Goal: Task Accomplishment & Management: Use online tool/utility

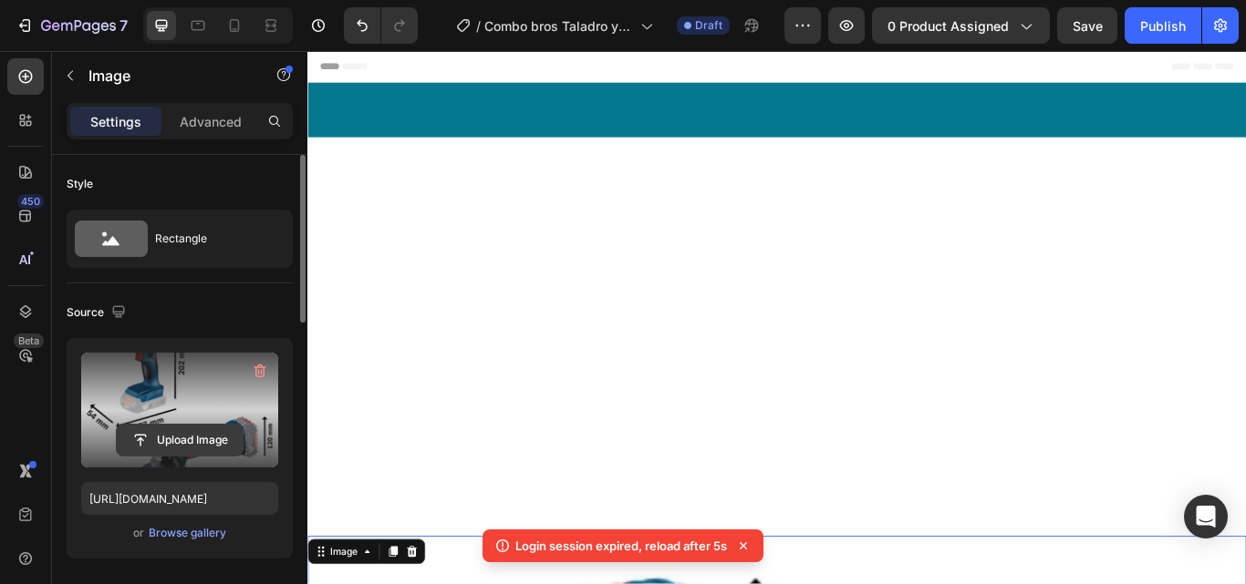
scroll to position [1242, 0]
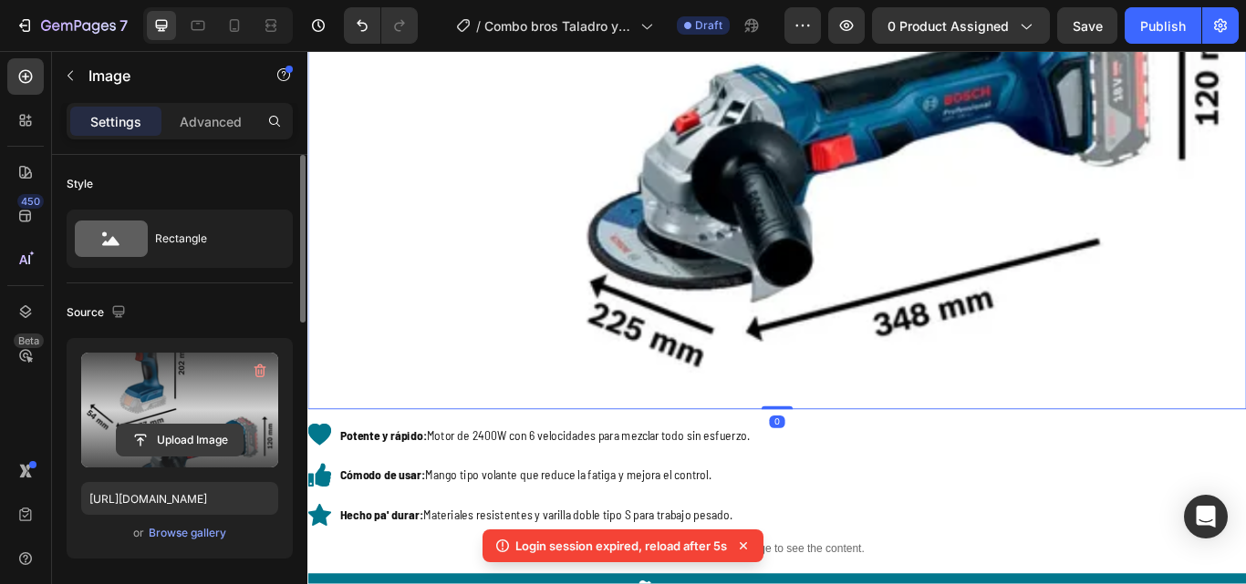
click at [207, 439] on input "file" at bounding box center [180, 440] width 126 height 31
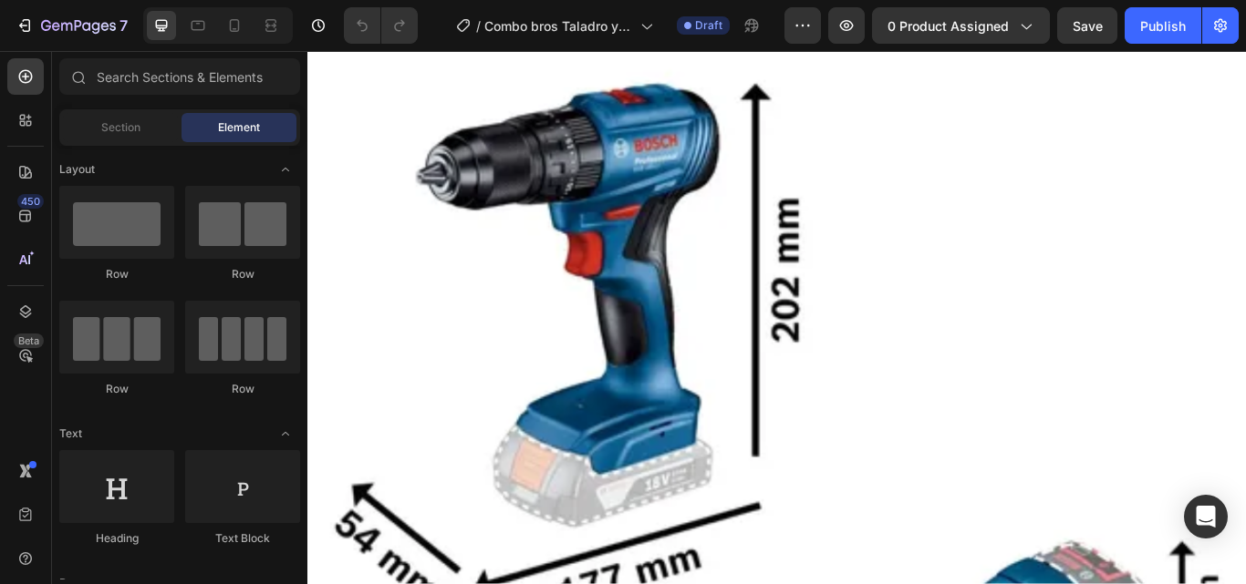
scroll to position [224, 0]
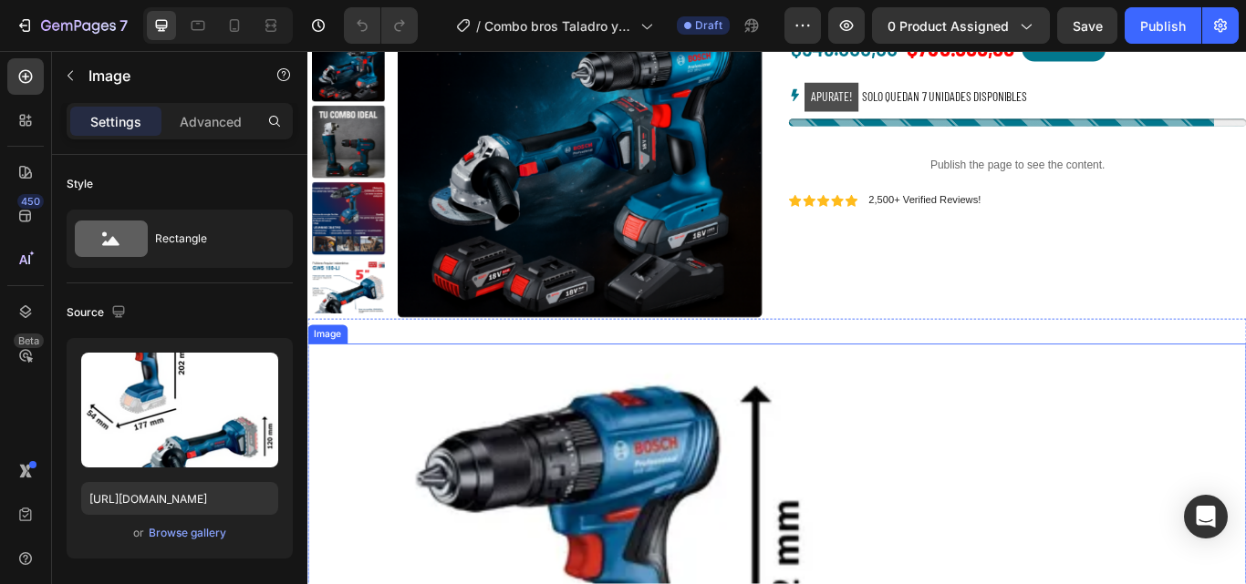
click at [270, 21] on icon at bounding box center [271, 25] width 18 height 18
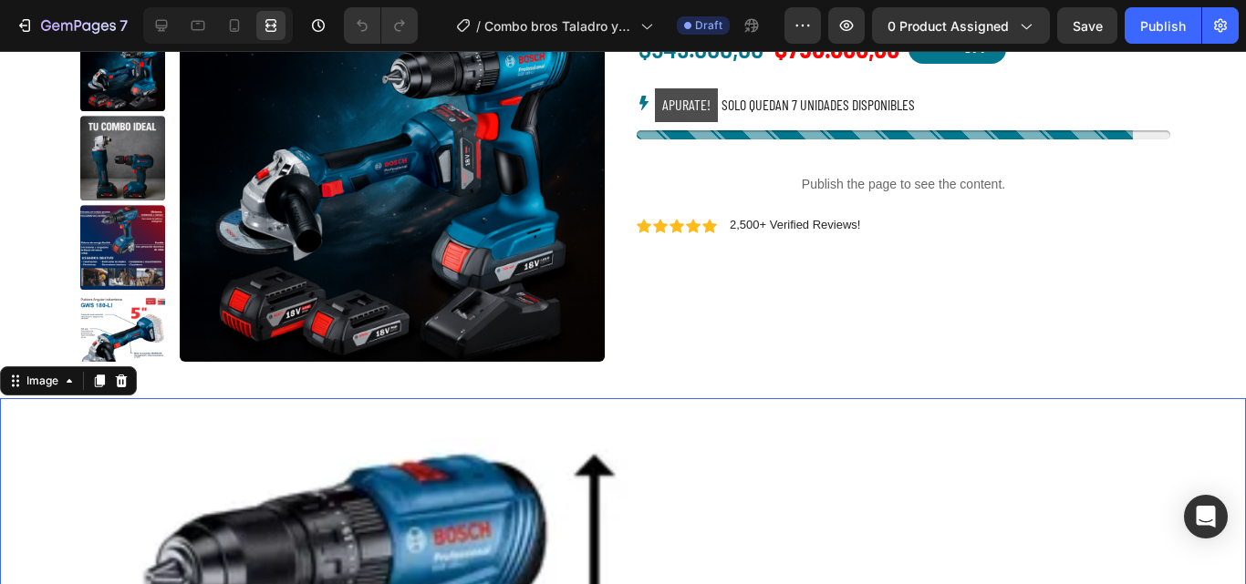
click at [242, 29] on icon at bounding box center [234, 25] width 18 height 18
type input "https://cdn.shopify.com/s/files/1/0630/8554/3475/files/gempages_544408532292731…"
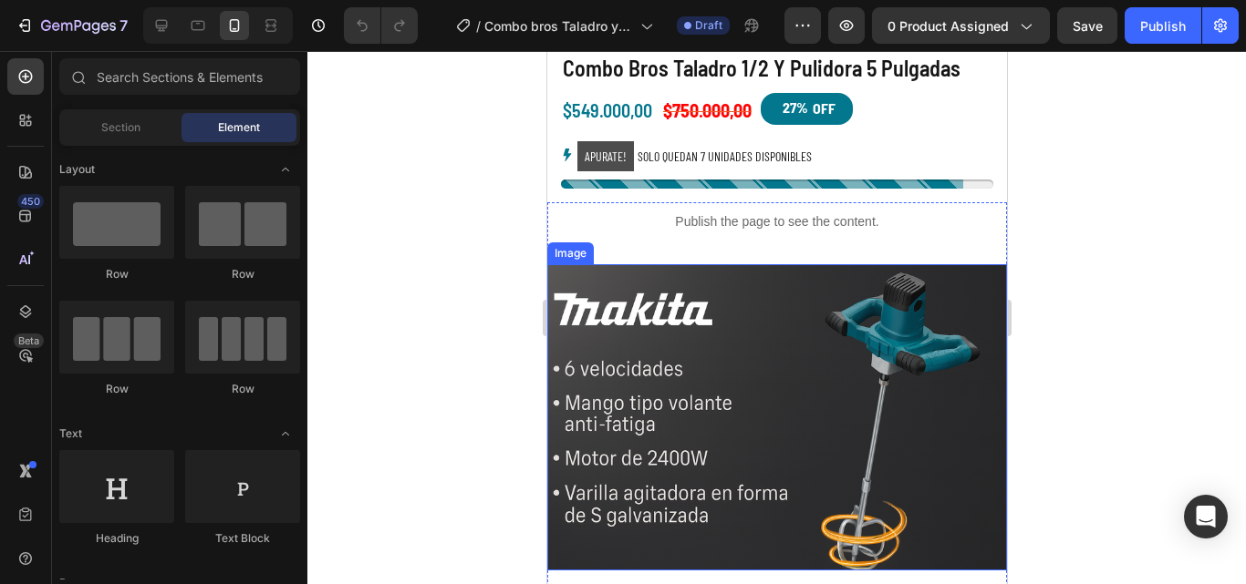
scroll to position [600, 0]
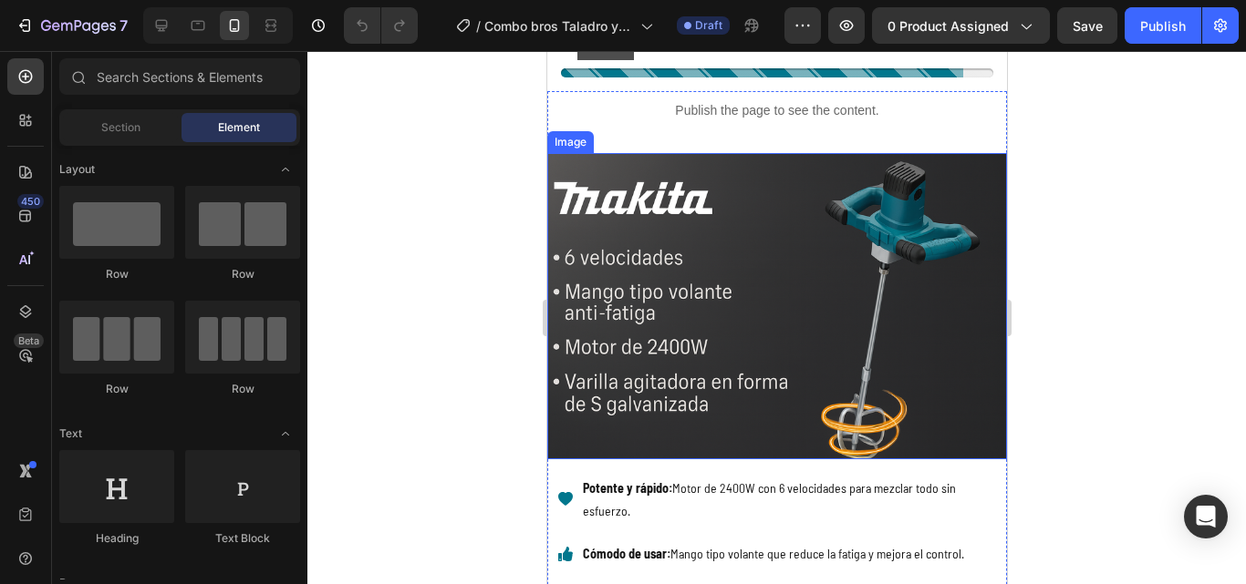
click at [688, 305] on img at bounding box center [776, 306] width 460 height 306
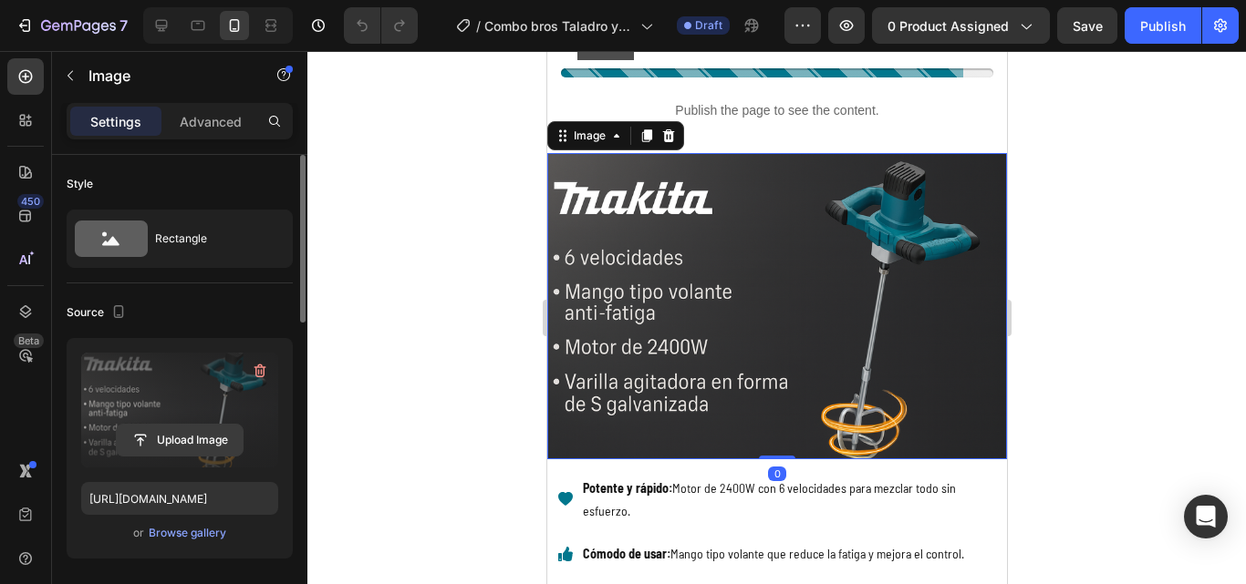
click at [202, 439] on input "file" at bounding box center [180, 440] width 126 height 31
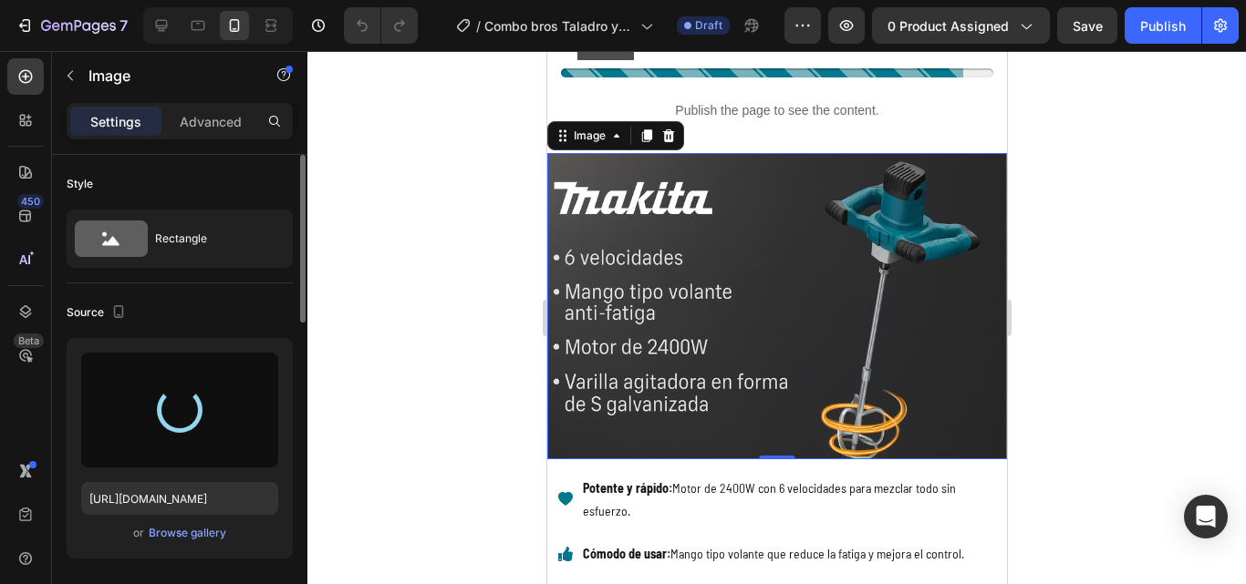
type input "https://cdn.shopify.com/s/files/1/0630/8554/3475/files/gempages_544408532292731…"
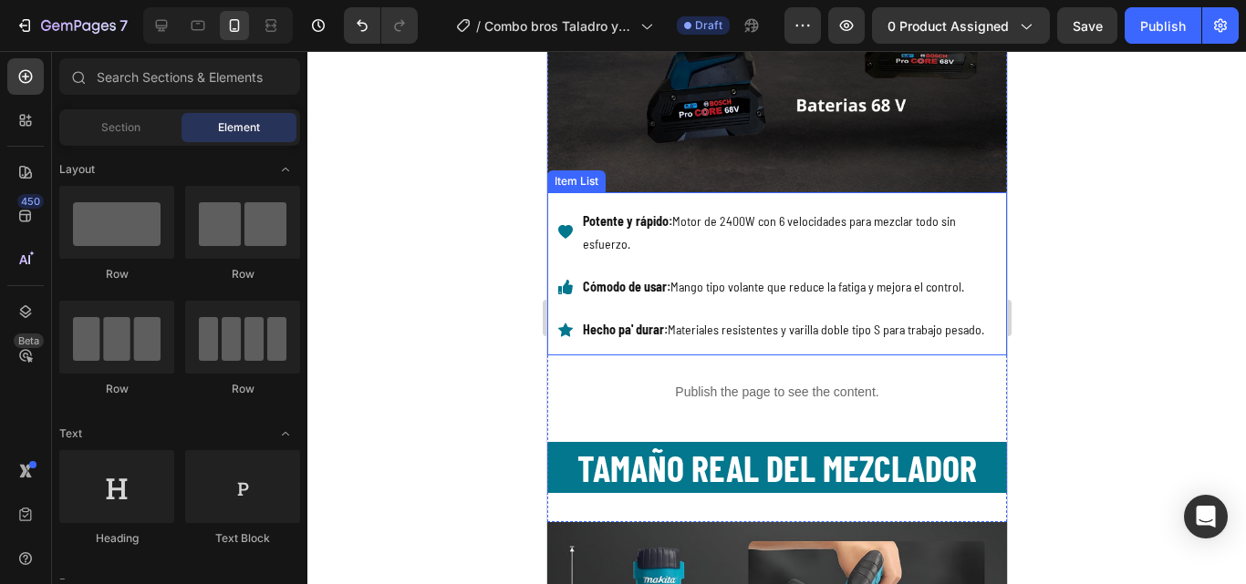
scroll to position [1029, 0]
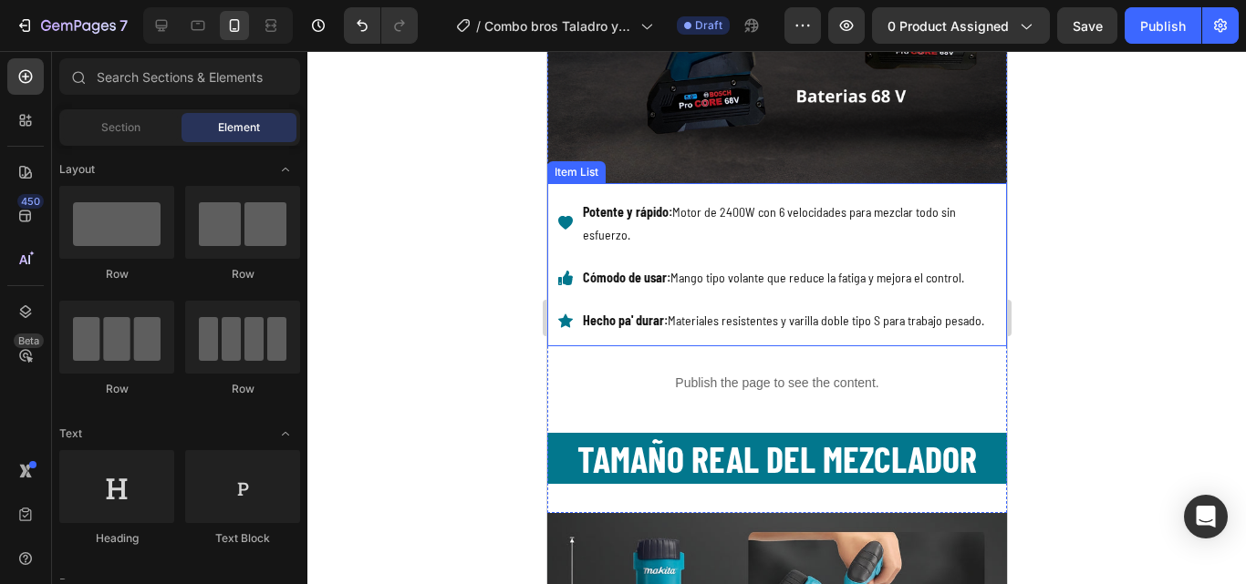
click at [640, 213] on p "Potente y rápido: Motor de 2400W con 6 velocidades para mezclar todo sin esfuer…" at bounding box center [792, 224] width 421 height 46
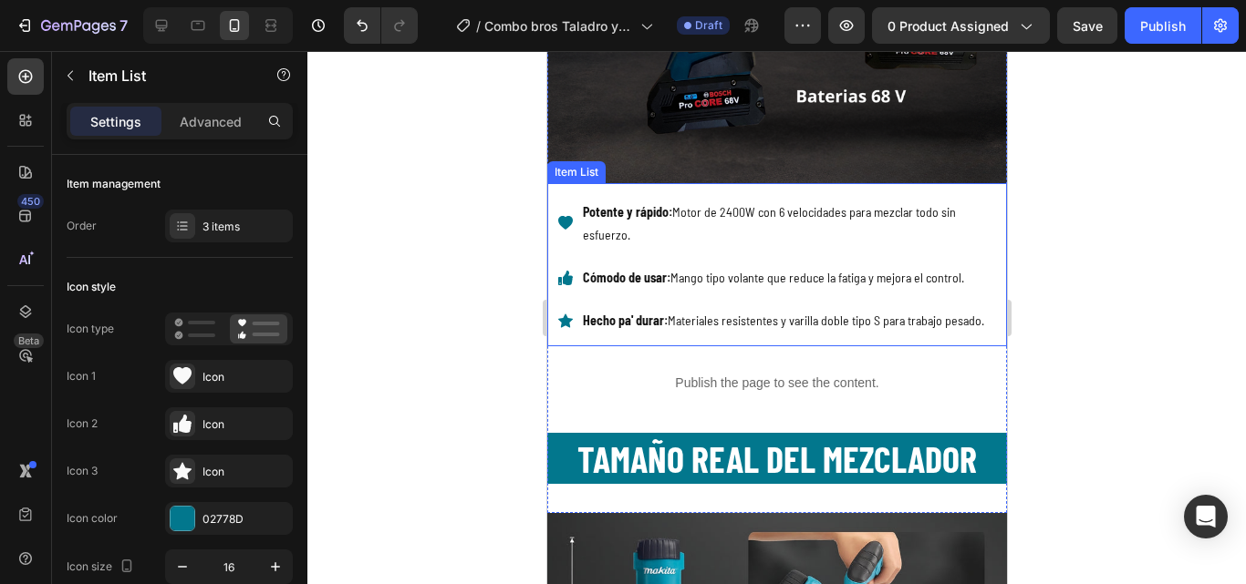
click at [640, 213] on p "Potente y rápido: Motor de 2400W con 6 velocidades para mezclar todo sin esfuer…" at bounding box center [792, 224] width 421 height 46
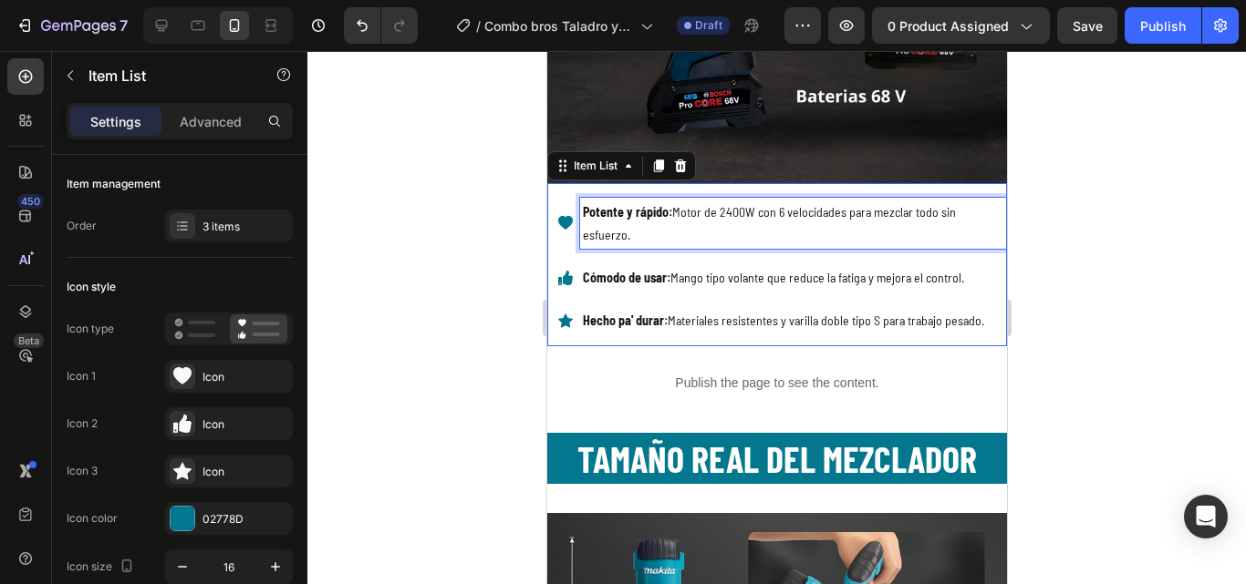
drag, startPoint x: 581, startPoint y: 196, endPoint x: 593, endPoint y: 199, distance: 12.2
click at [593, 204] on strong "Potente y rápido:" at bounding box center [626, 212] width 89 height 16
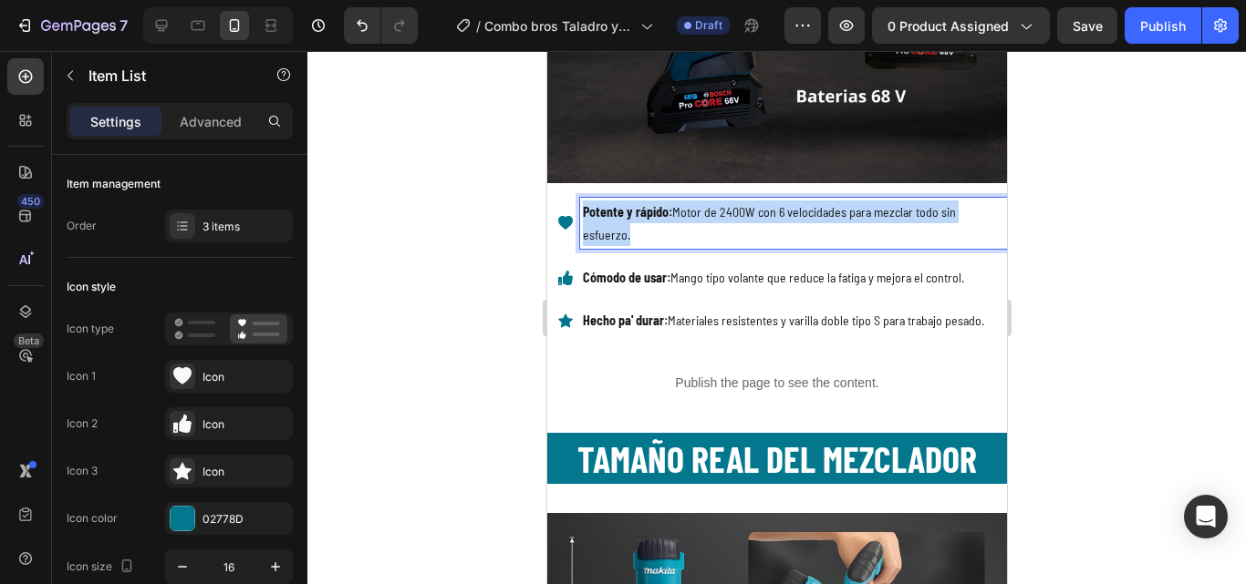
drag, startPoint x: 581, startPoint y: 196, endPoint x: 635, endPoint y: 225, distance: 61.2
click at [635, 225] on p "Potente y rápido: Motor de 2400W con 6 velocidades para mezclar todo sin esfuer…" at bounding box center [792, 224] width 421 height 46
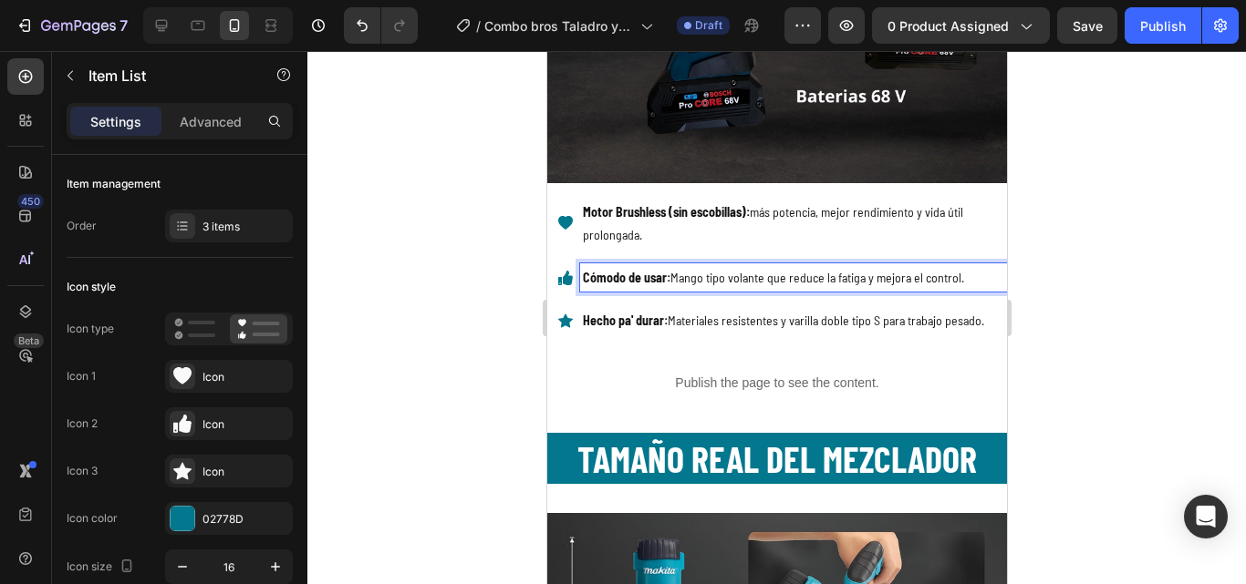
click at [615, 273] on p "Cómodo de usar: Mango tipo volante que reduce la fatiga y mejora el control." at bounding box center [792, 277] width 421 height 23
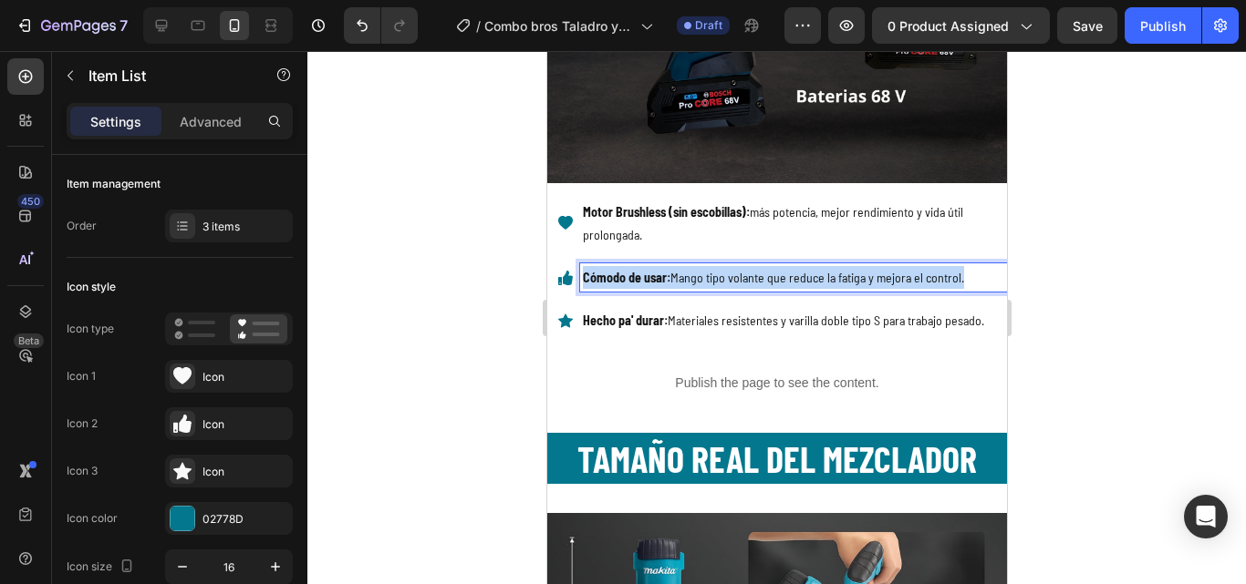
click at [615, 273] on p "Cómodo de usar: Mango tipo volante que reduce la fatiga y mejora el control." at bounding box center [792, 277] width 421 height 23
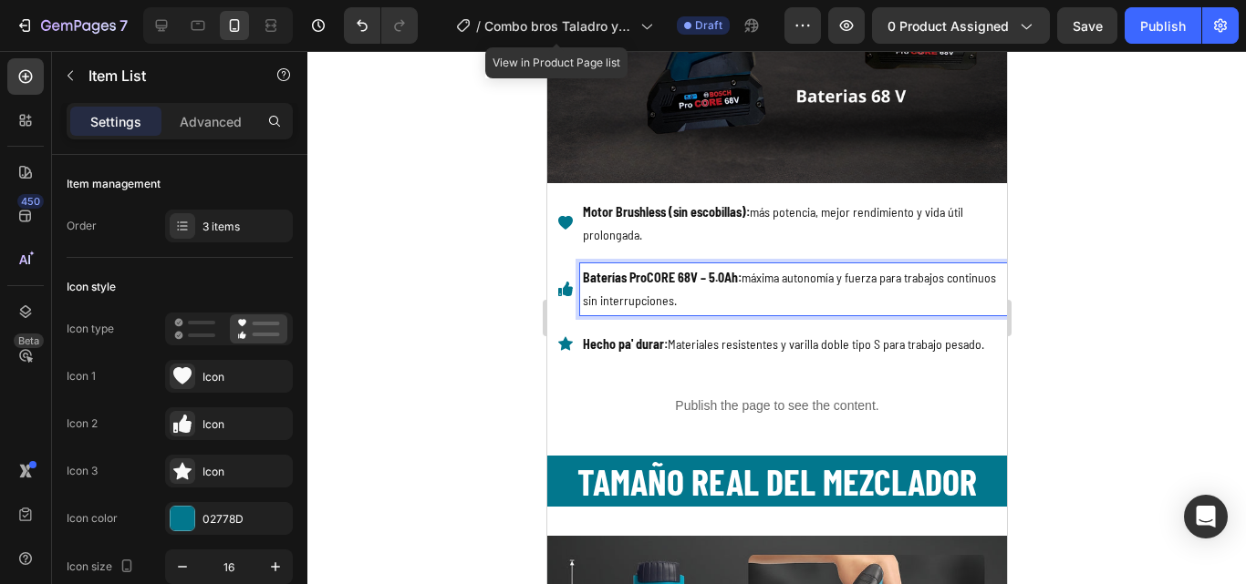
click at [627, 336] on strong "Hecho pa' durar:" at bounding box center [624, 344] width 85 height 16
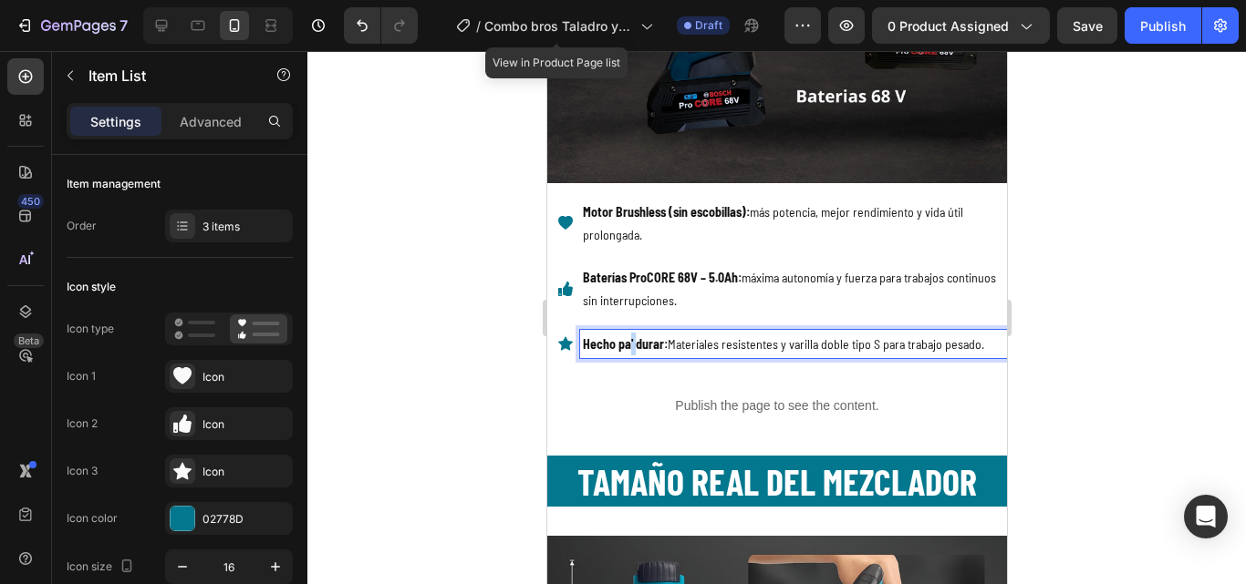
click at [627, 336] on strong "Hecho pa' durar:" at bounding box center [624, 344] width 85 height 16
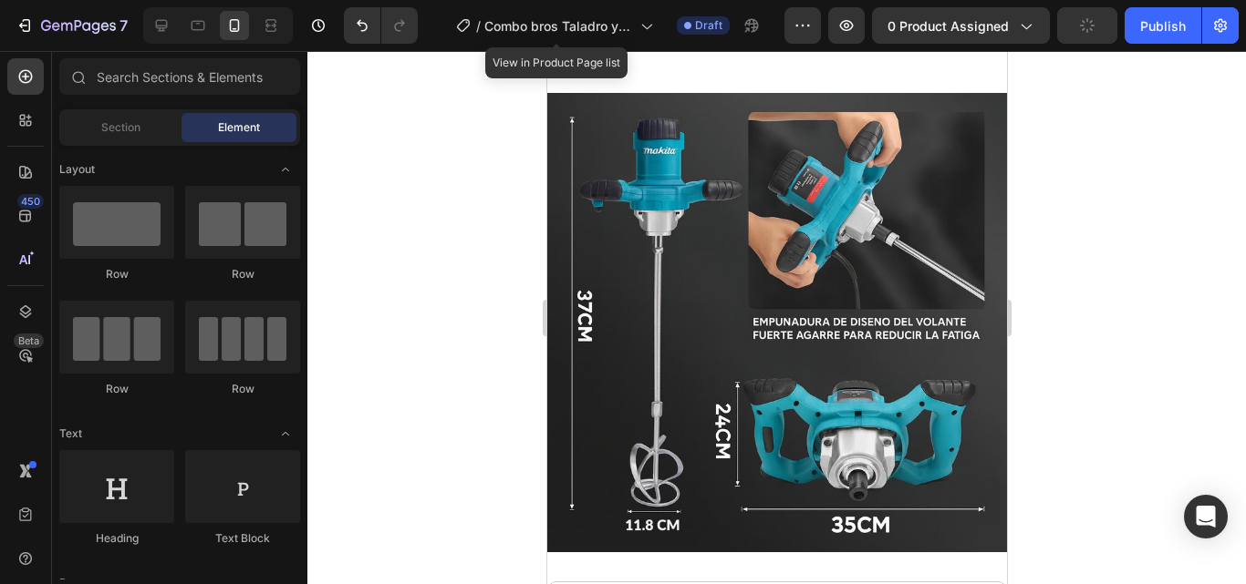
scroll to position [1599, 0]
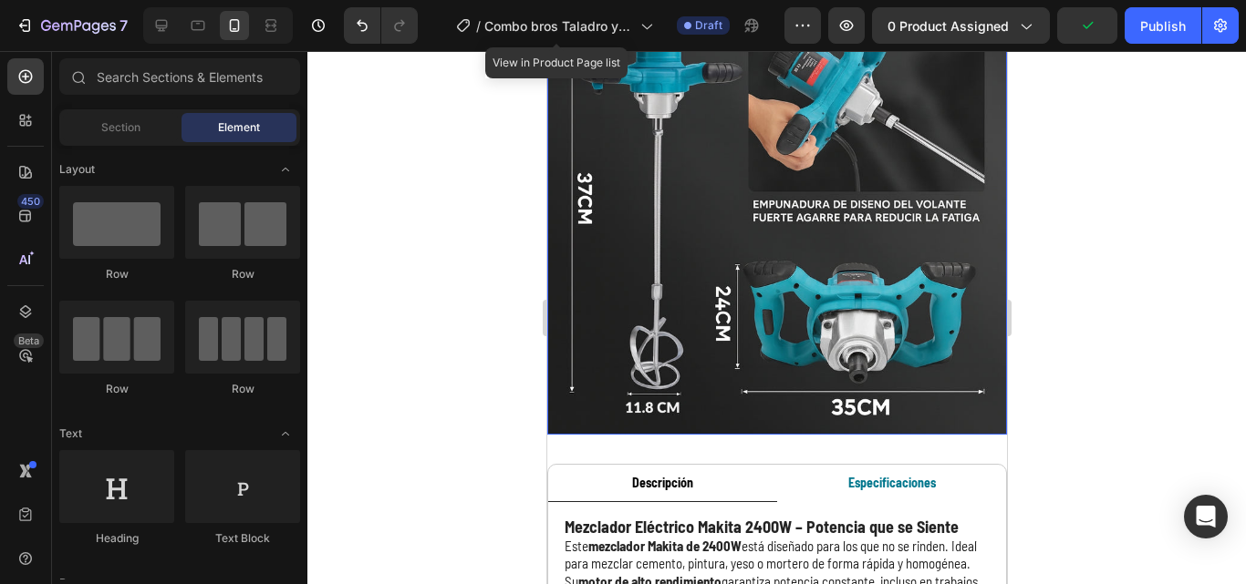
click at [861, 251] on img at bounding box center [776, 205] width 460 height 460
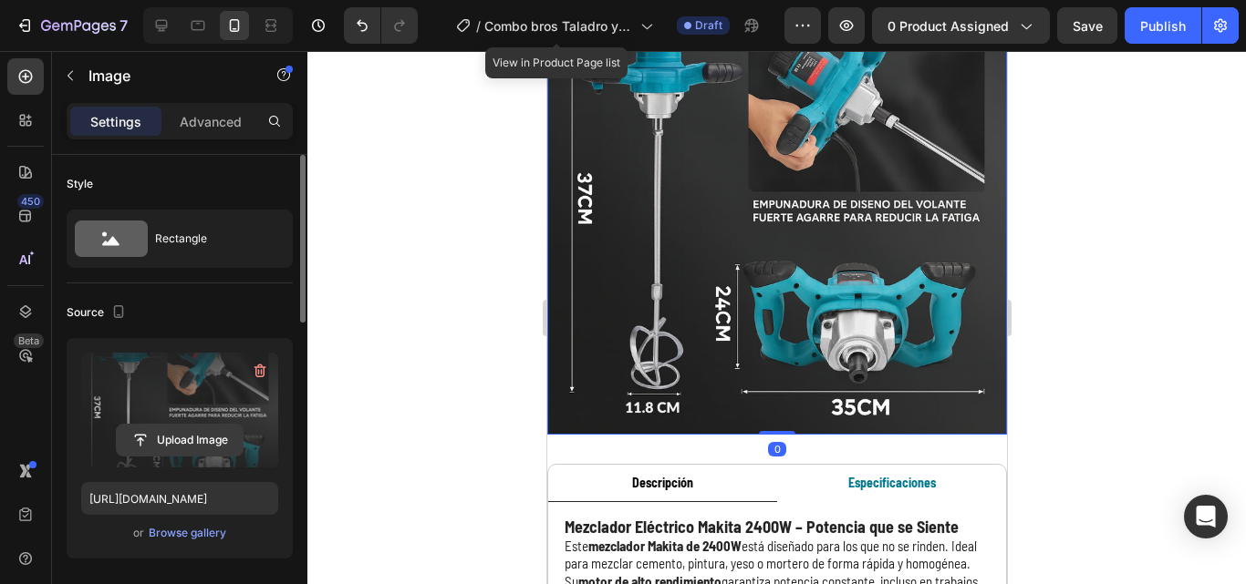
click at [172, 439] on input "file" at bounding box center [180, 440] width 126 height 31
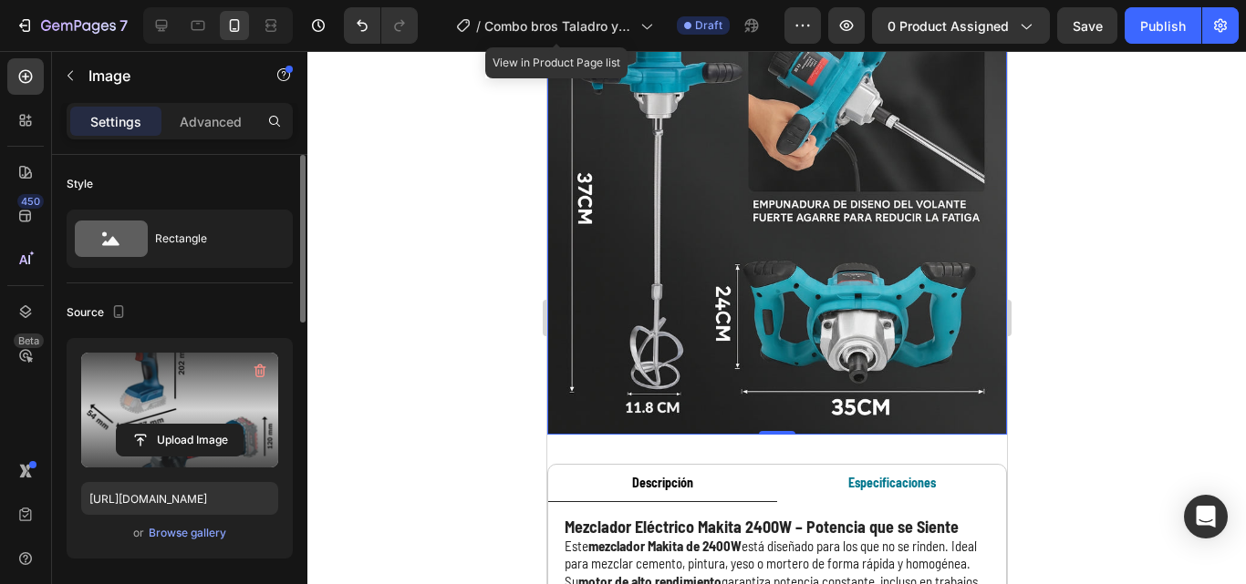
type input "[URL][DOMAIN_NAME]"
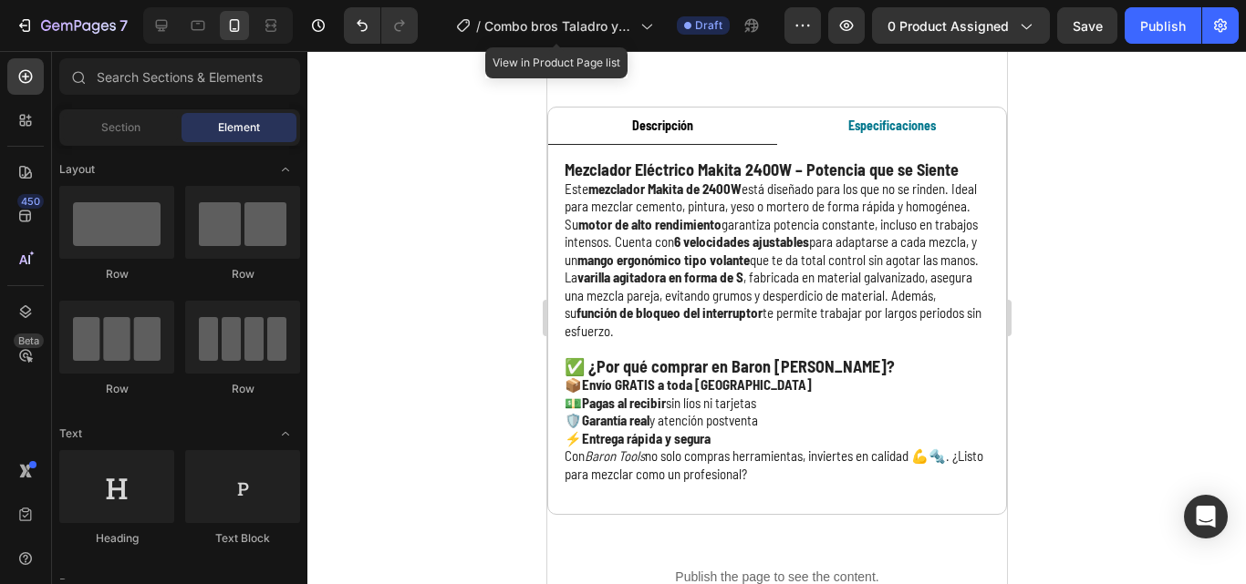
scroll to position [1992, 0]
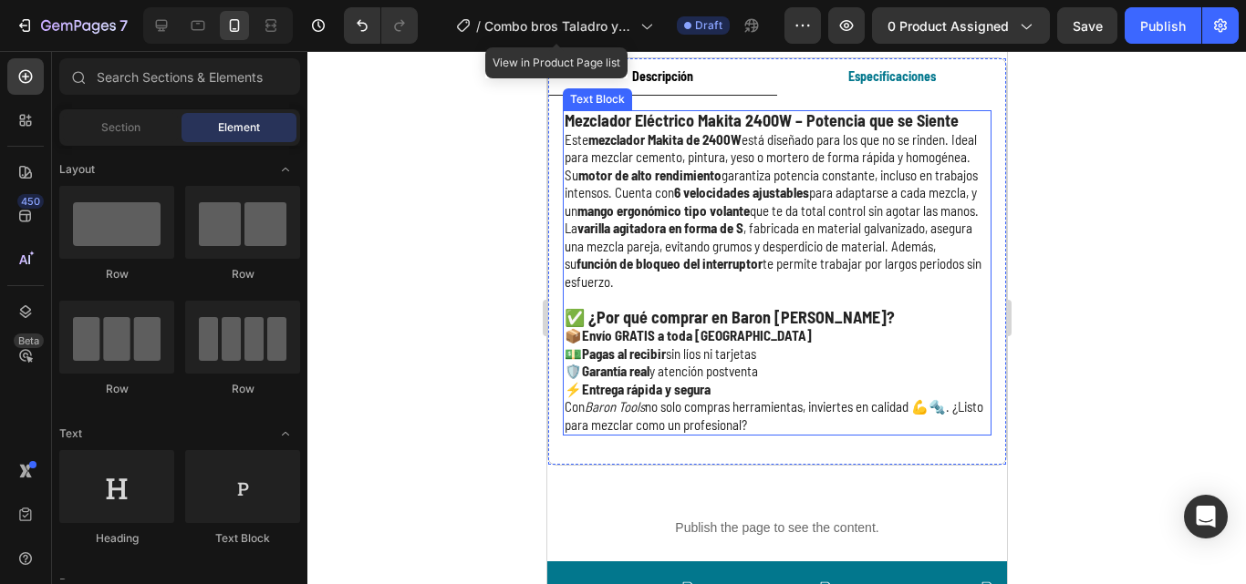
click at [565, 119] on div "Mezclador Eléctrico Makita 2400W – Potencia que se Siente Este mezclador Makita…" at bounding box center [776, 273] width 429 height 326
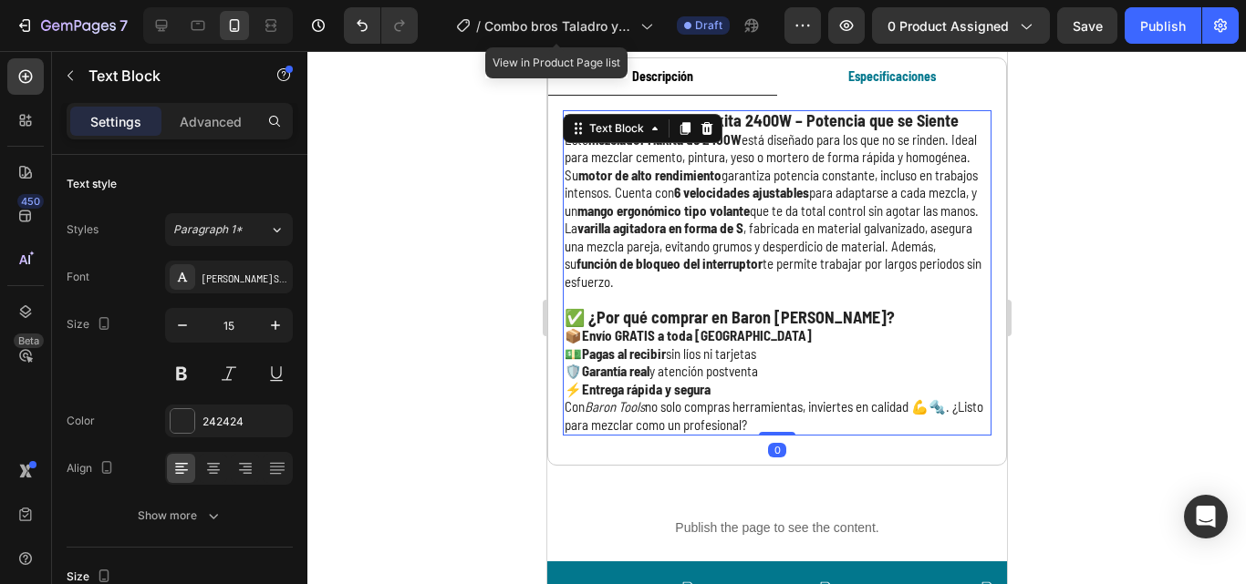
click at [582, 171] on p "Este mezclador Makita de 2400W está diseñado para los que no se rinden. Ideal p…" at bounding box center [775, 175] width 425 height 89
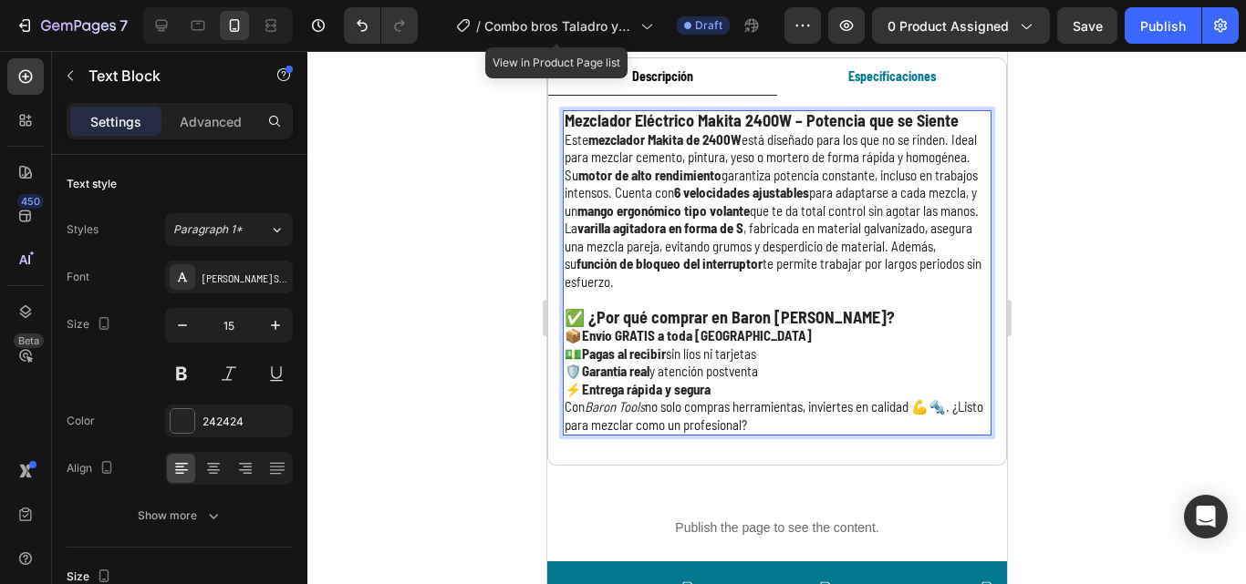
drag, startPoint x: 563, startPoint y: 118, endPoint x: 897, endPoint y: 447, distance: 468.7
click at [897, 436] on div "Mezclador Eléctrico Makita 2400W – Potencia que se Siente Este mezclador Makita…" at bounding box center [776, 273] width 429 height 326
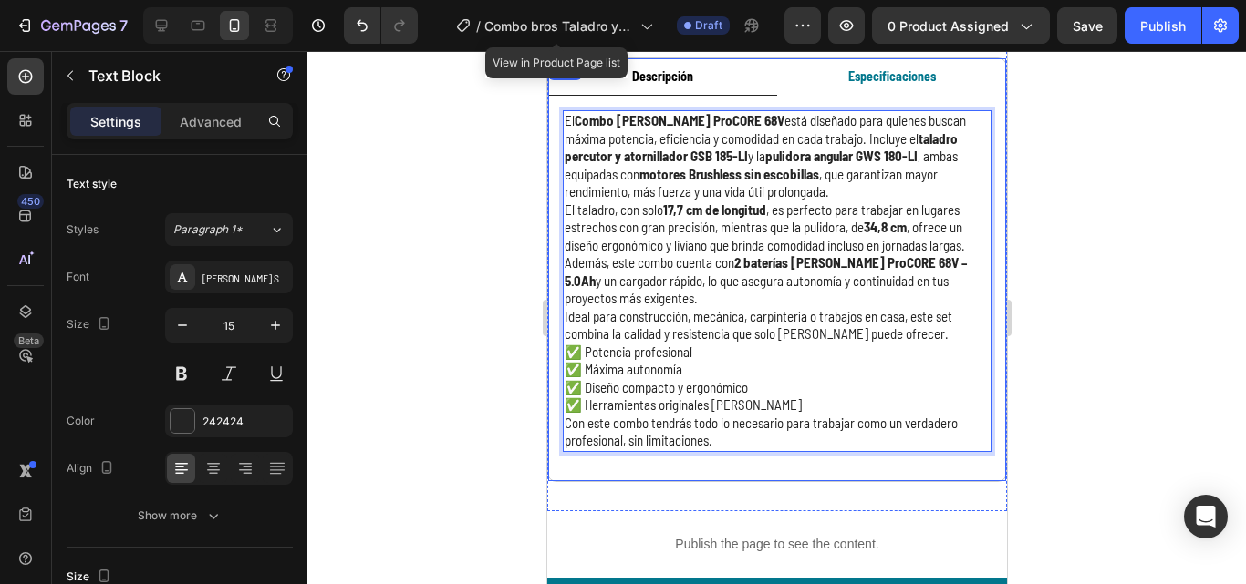
click at [889, 78] on strong "Especificaciones" at bounding box center [891, 76] width 88 height 16
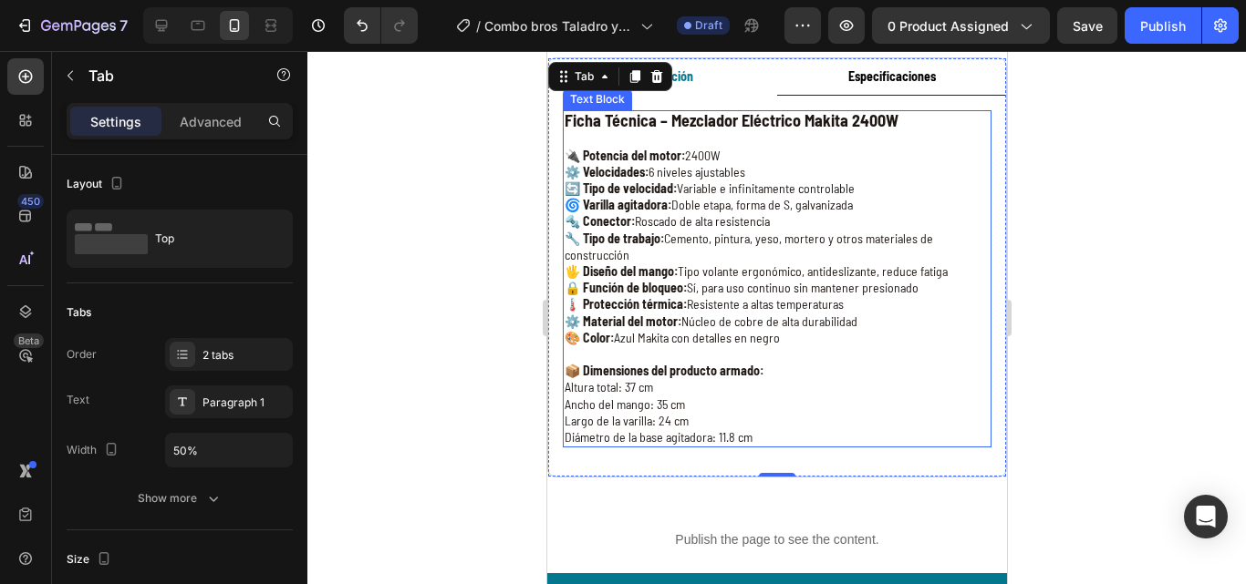
click at [568, 119] on div "Ficha Técnica – Mezclador Eléctrico Makita 2400W 🔌 Potencia del motor: 2400W ⚙️…" at bounding box center [776, 278] width 429 height 337
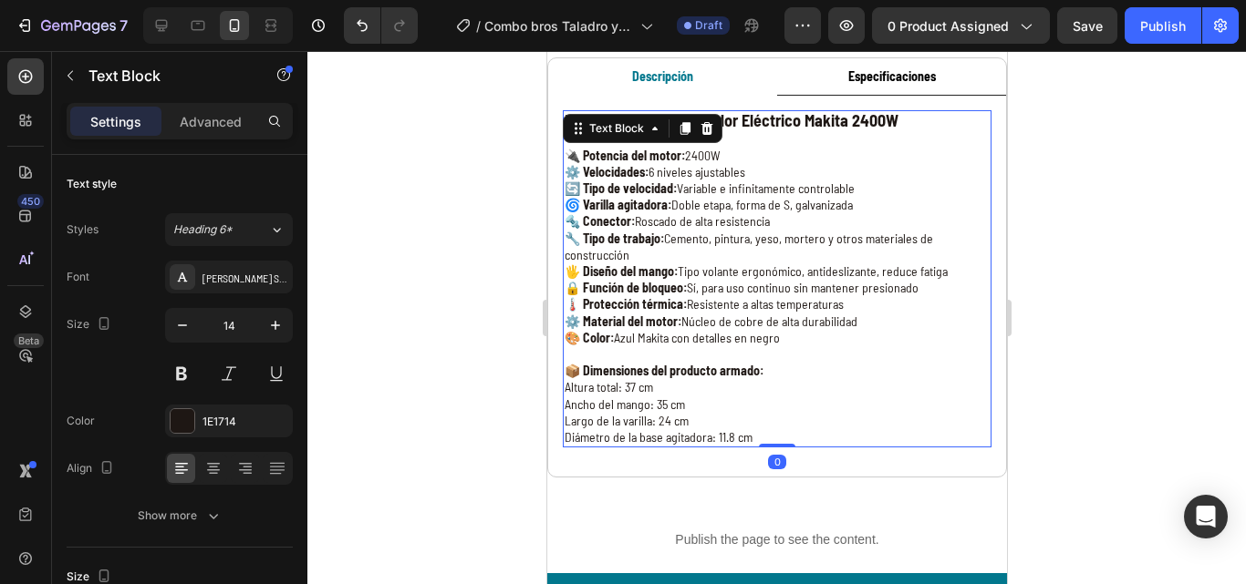
click at [690, 189] on p "🔌 Potencia del motor: 2400W ⚙️ Velocidades: 6 niveles ajustables 🔄 Tipo de velo…" at bounding box center [775, 247] width 425 height 199
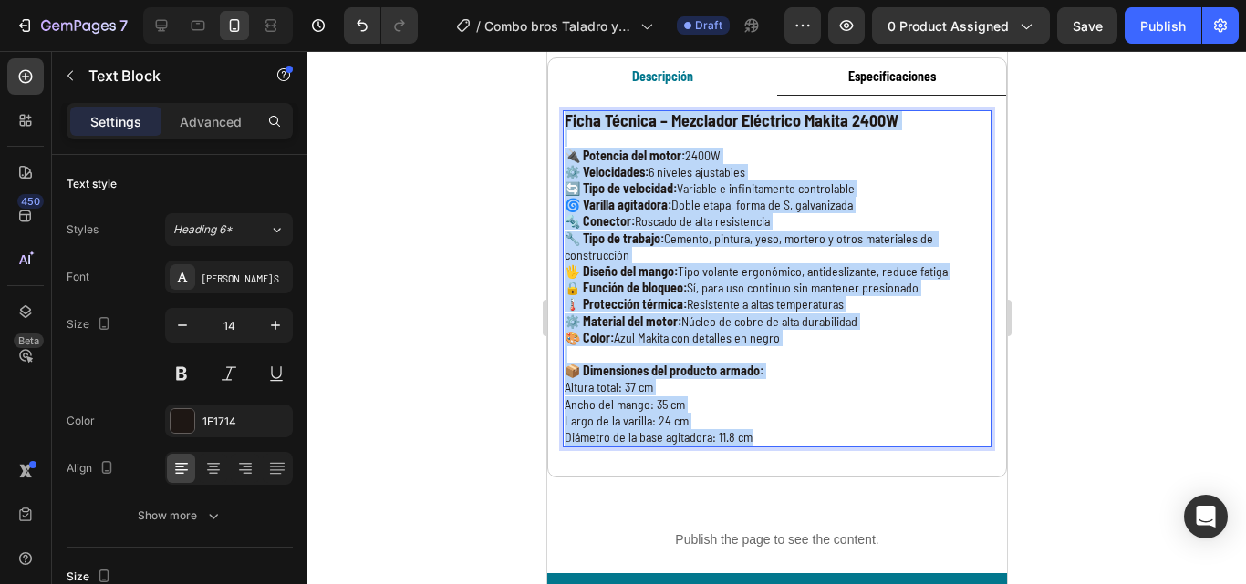
drag, startPoint x: 562, startPoint y: 119, endPoint x: 844, endPoint y: 431, distance: 421.6
click at [844, 431] on div "Ficha Técnica – Mezclador Eléctrico Makita 2400W 🔌 Potencia del motor: 2400W ⚙️…" at bounding box center [776, 278] width 429 height 337
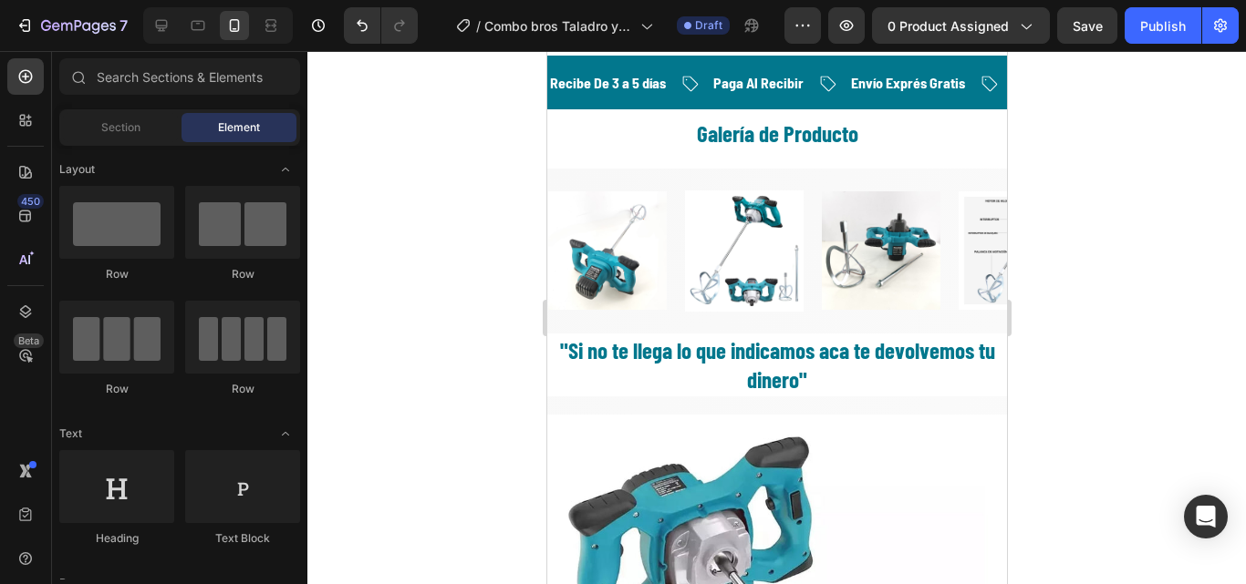
scroll to position [2516, 0]
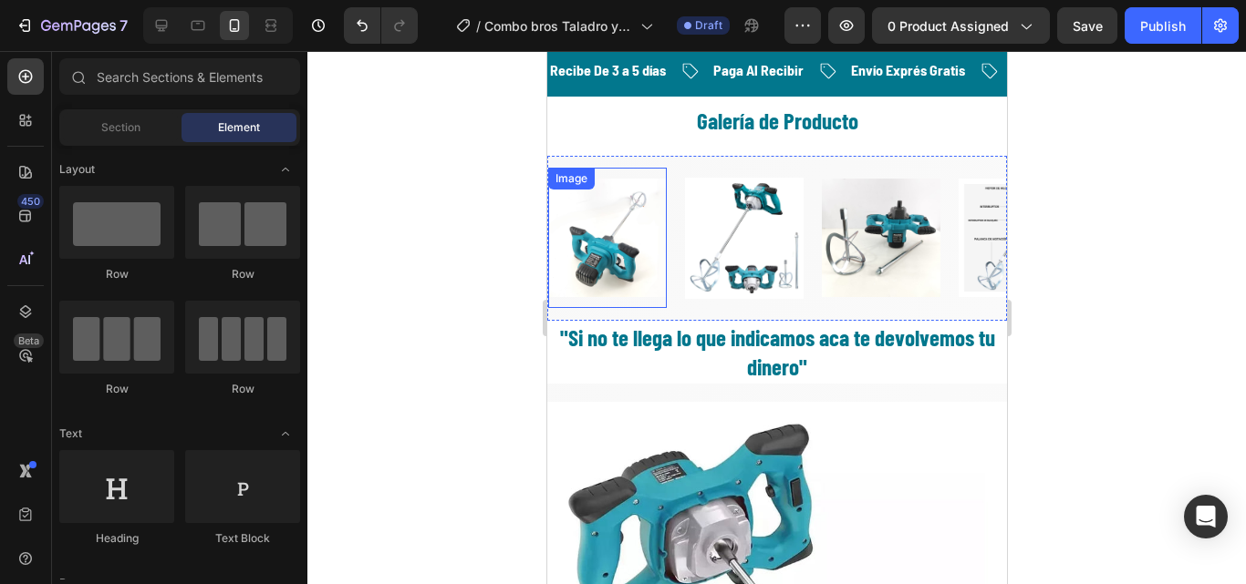
click at [594, 248] on img at bounding box center [606, 238] width 119 height 119
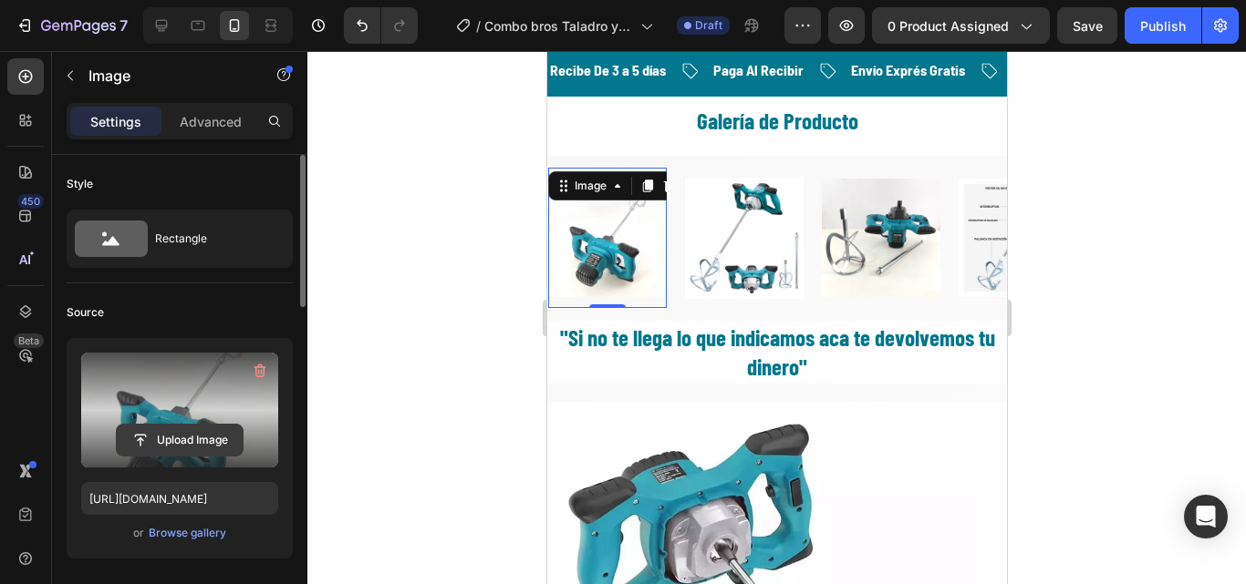
click at [187, 434] on input "file" at bounding box center [180, 440] width 126 height 31
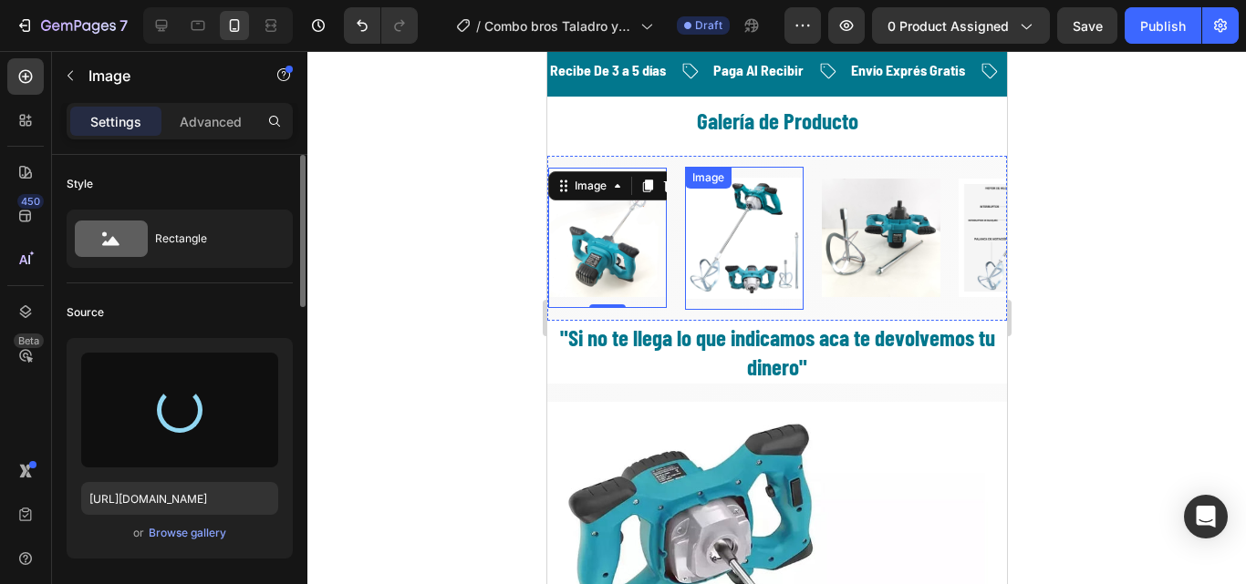
type input "https://cdn.shopify.com/s/files/1/0630/8554/3475/files/gempages_544408532292731…"
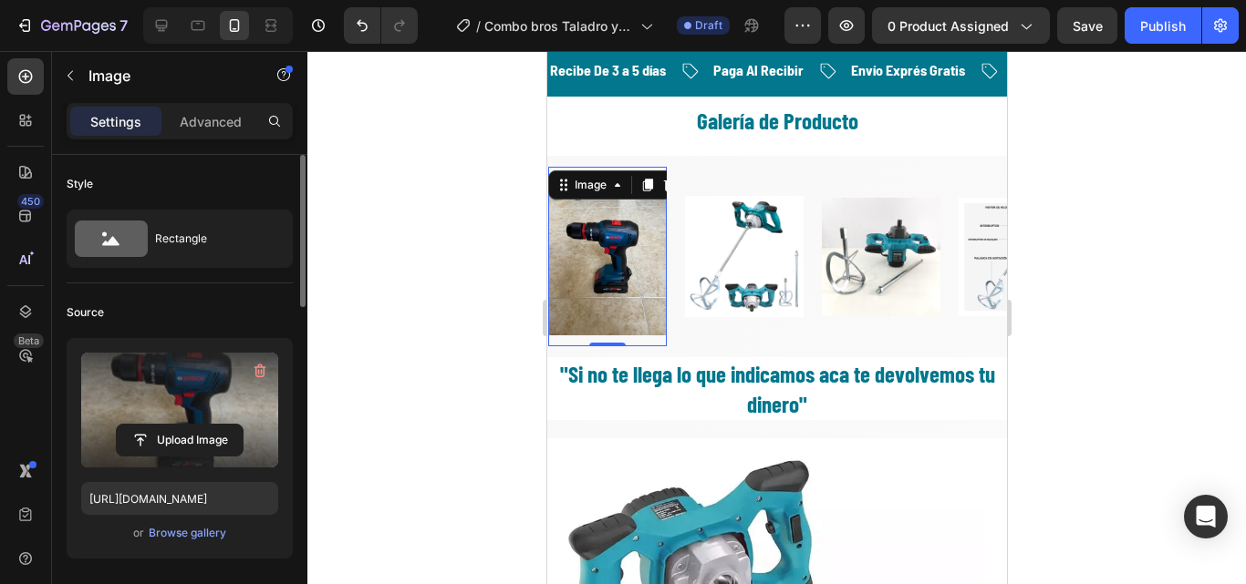
click at [463, 265] on div at bounding box center [776, 317] width 938 height 533
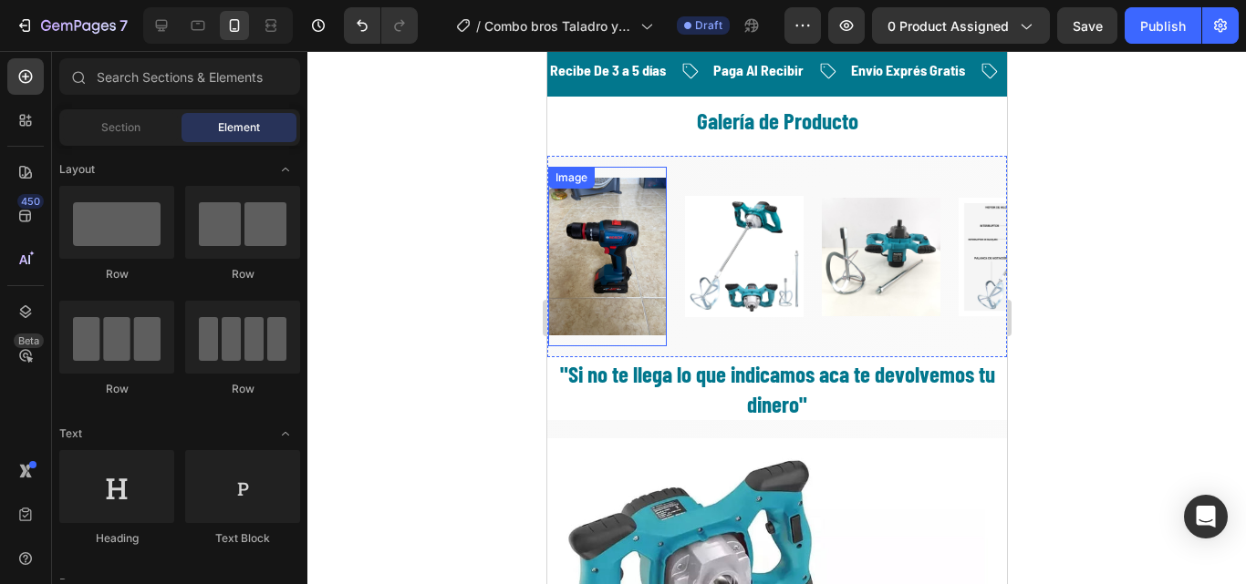
click at [622, 242] on img at bounding box center [606, 257] width 119 height 158
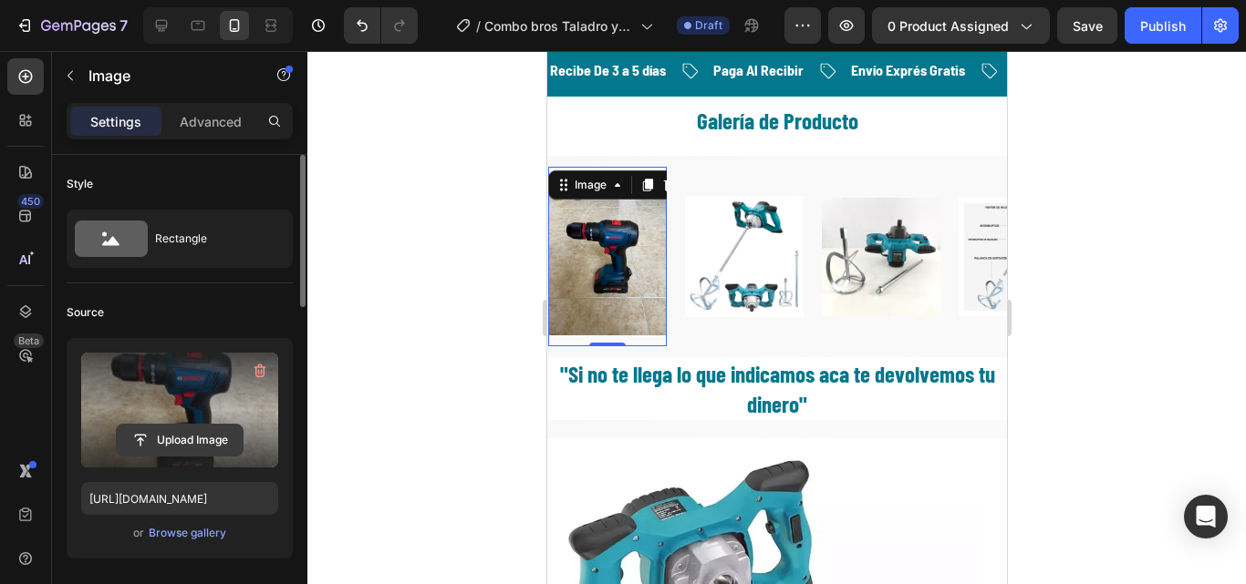
click at [186, 434] on input "file" at bounding box center [180, 440] width 126 height 31
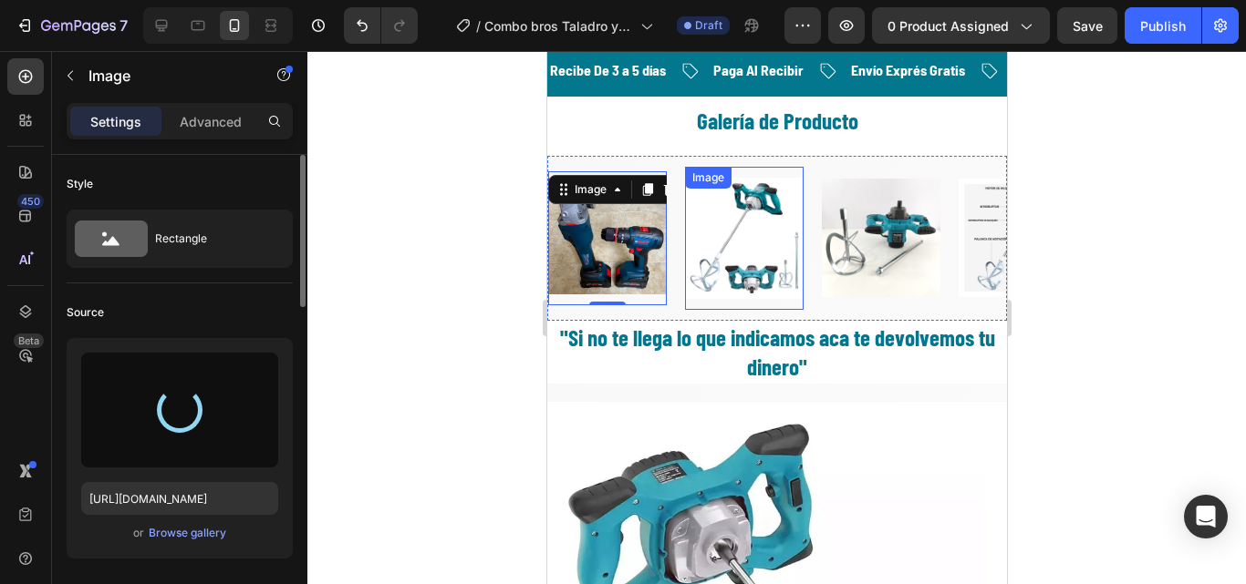
type input "https://cdn.shopify.com/s/files/1/0630/8554/3475/files/gempages_544408532292731…"
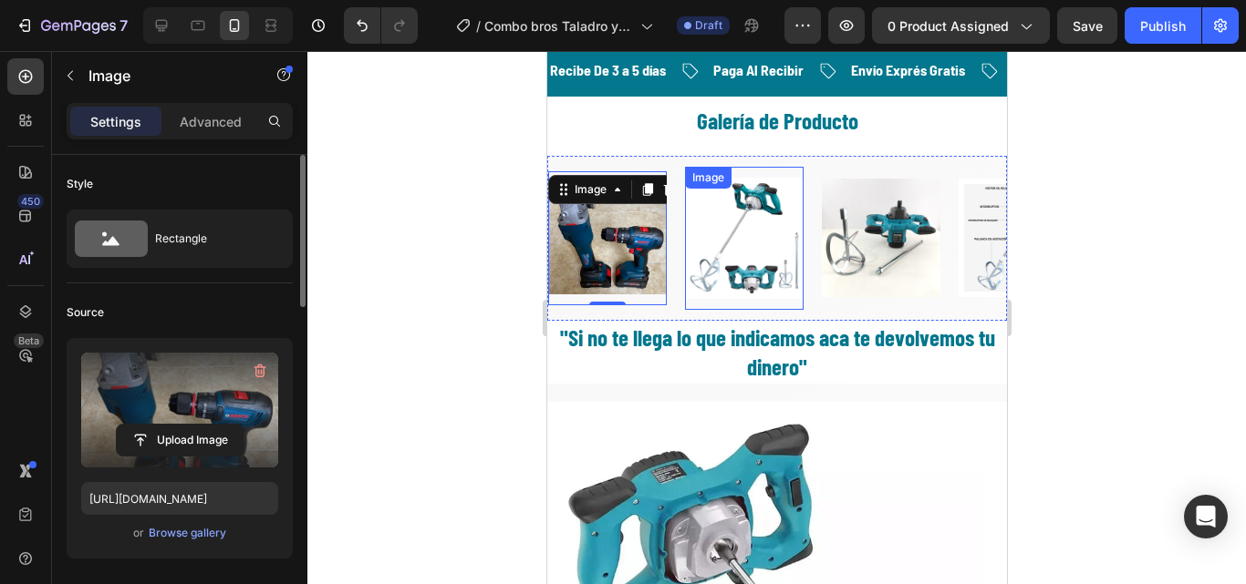
click at [726, 258] on img at bounding box center [743, 238] width 119 height 121
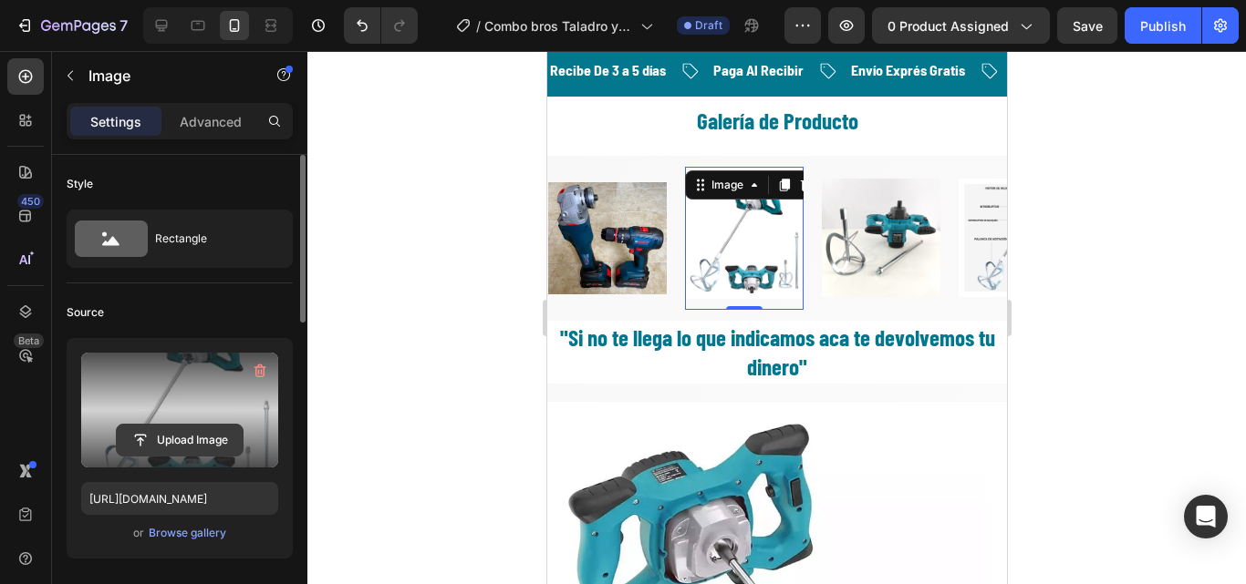
click at [200, 444] on input "file" at bounding box center [180, 440] width 126 height 31
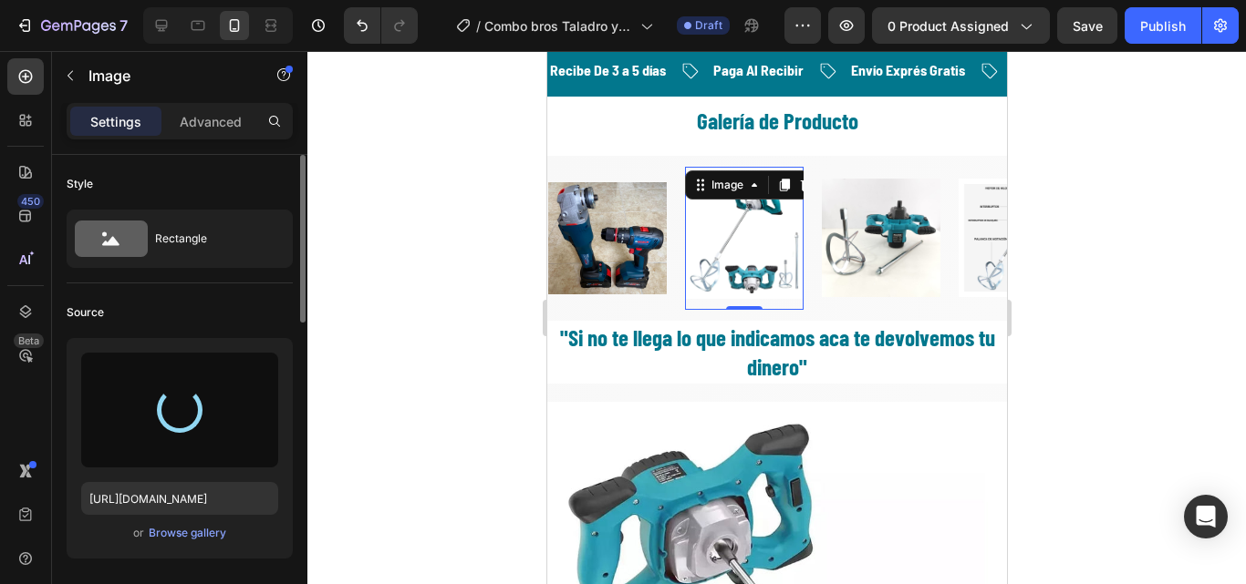
type input "https://cdn.shopify.com/s/files/1/0630/8554/3475/files/gempages_544408532292731…"
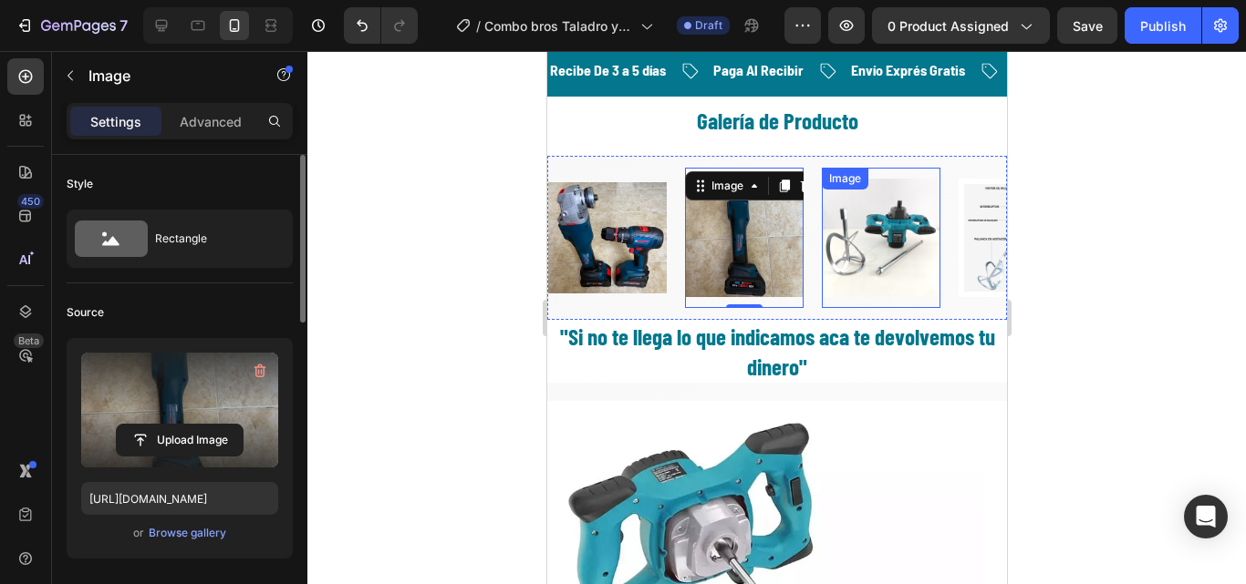
click at [853, 248] on img at bounding box center [880, 238] width 119 height 119
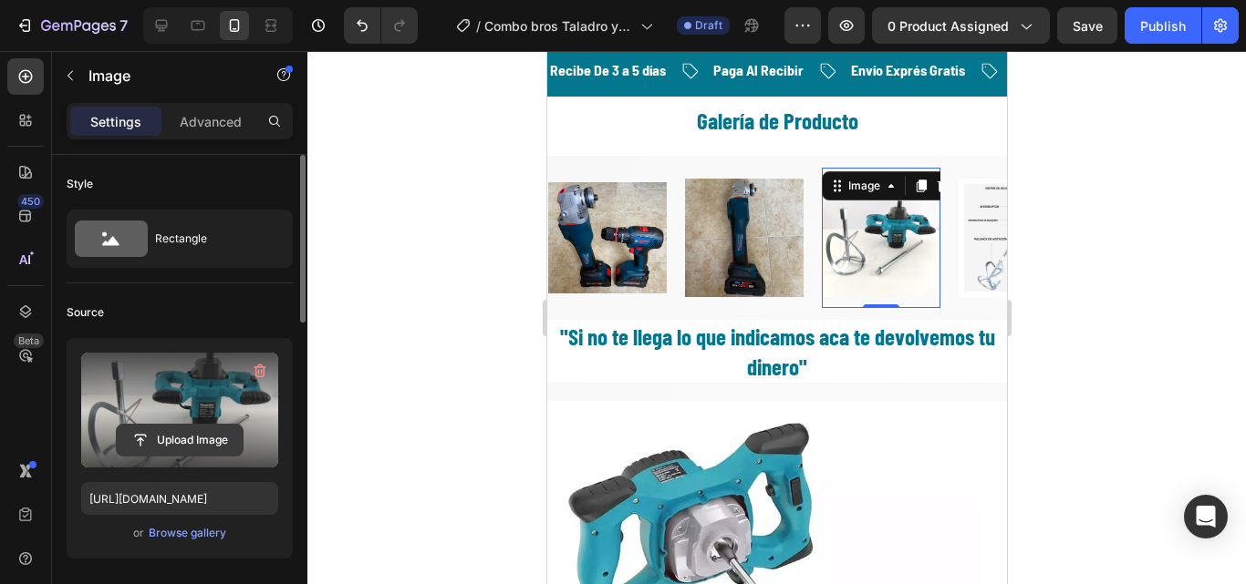
click at [196, 450] on input "file" at bounding box center [180, 440] width 126 height 31
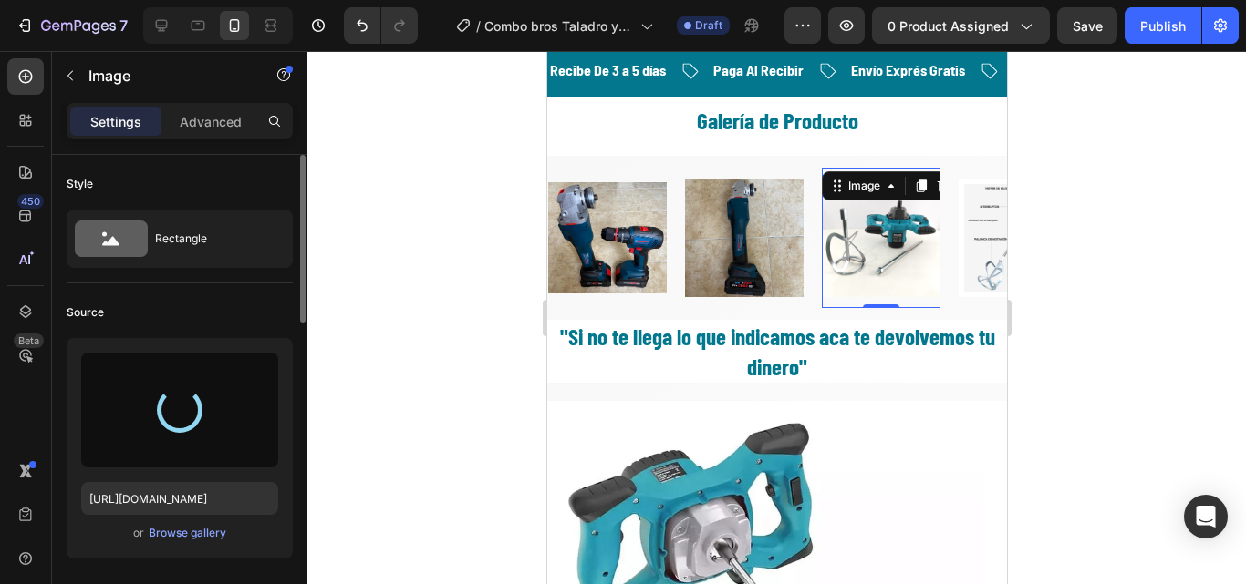
type input "https://cdn.shopify.com/s/files/1/0630/8554/3475/files/gempages_544408532292731…"
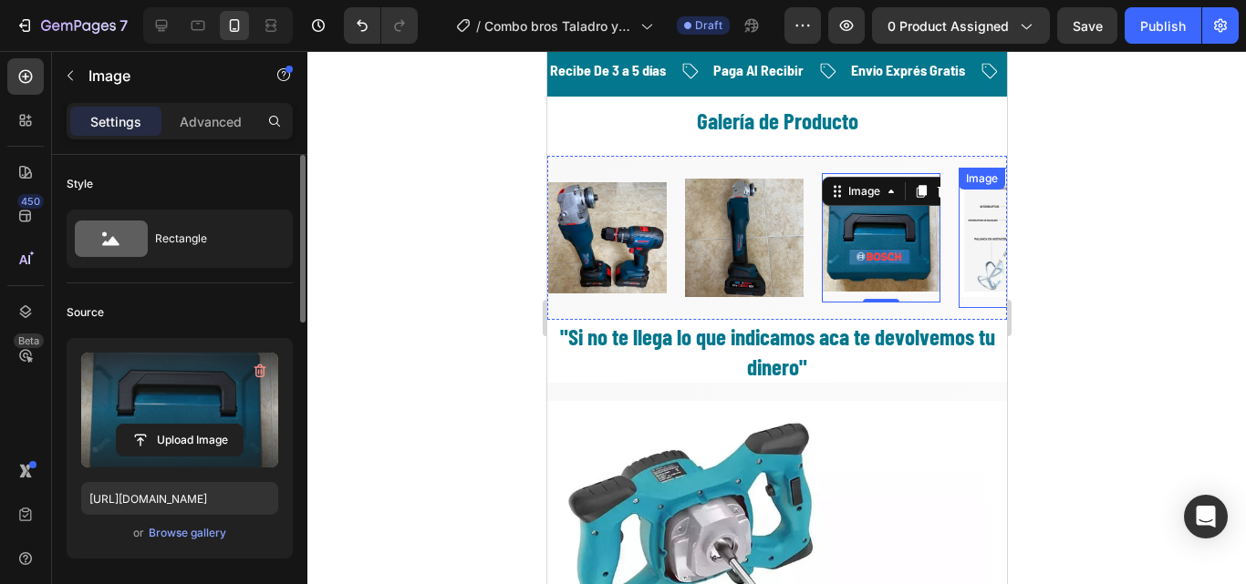
click at [970, 256] on img at bounding box center [1016, 238] width 119 height 119
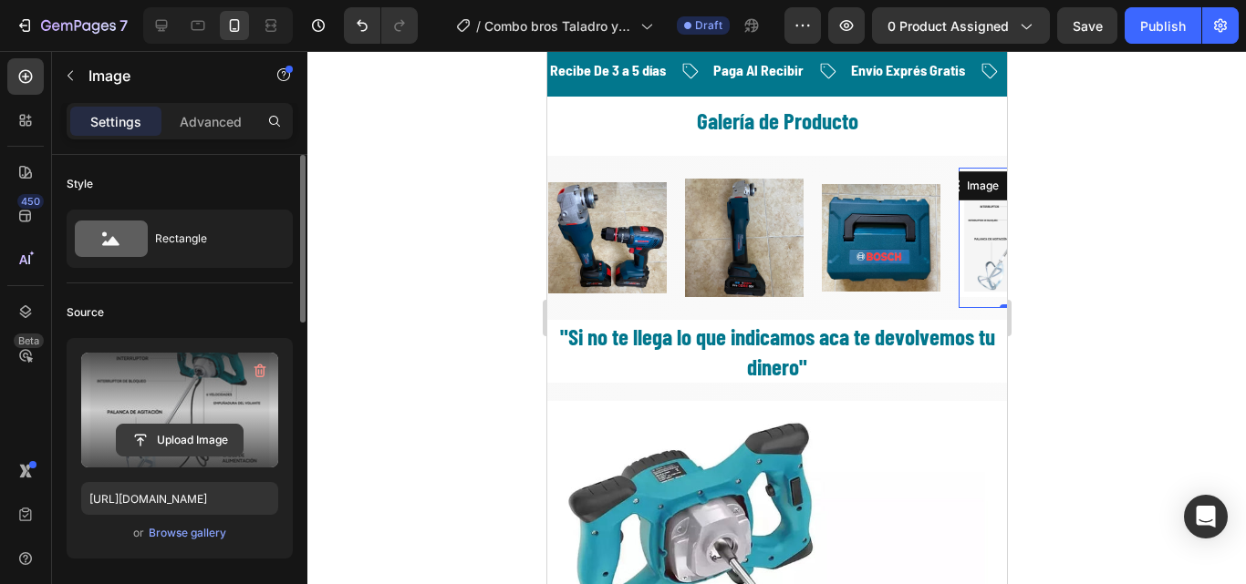
click at [186, 443] on input "file" at bounding box center [180, 440] width 126 height 31
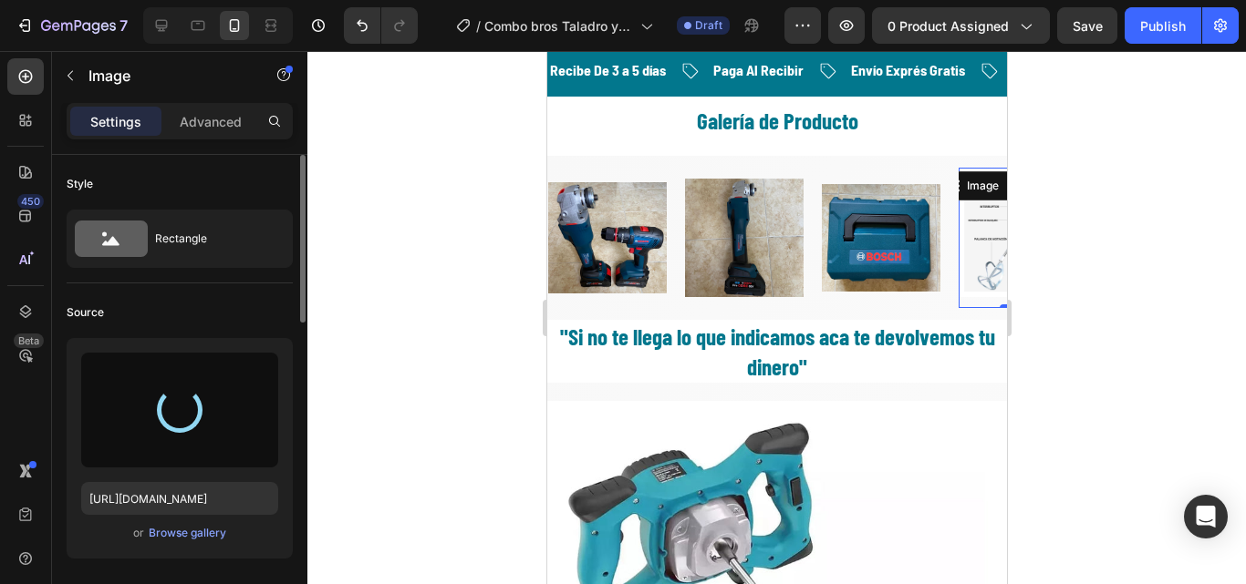
type input "https://cdn.shopify.com/s/files/1/0630/8554/3475/files/gempages_544408532292731…"
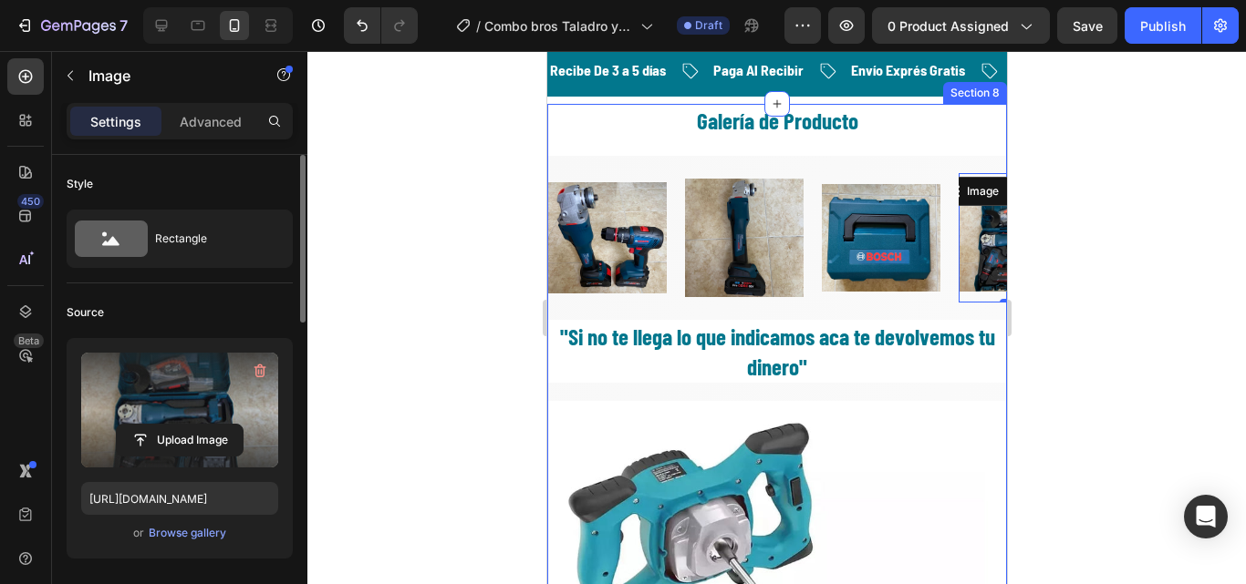
click at [1067, 164] on div at bounding box center [776, 317] width 938 height 533
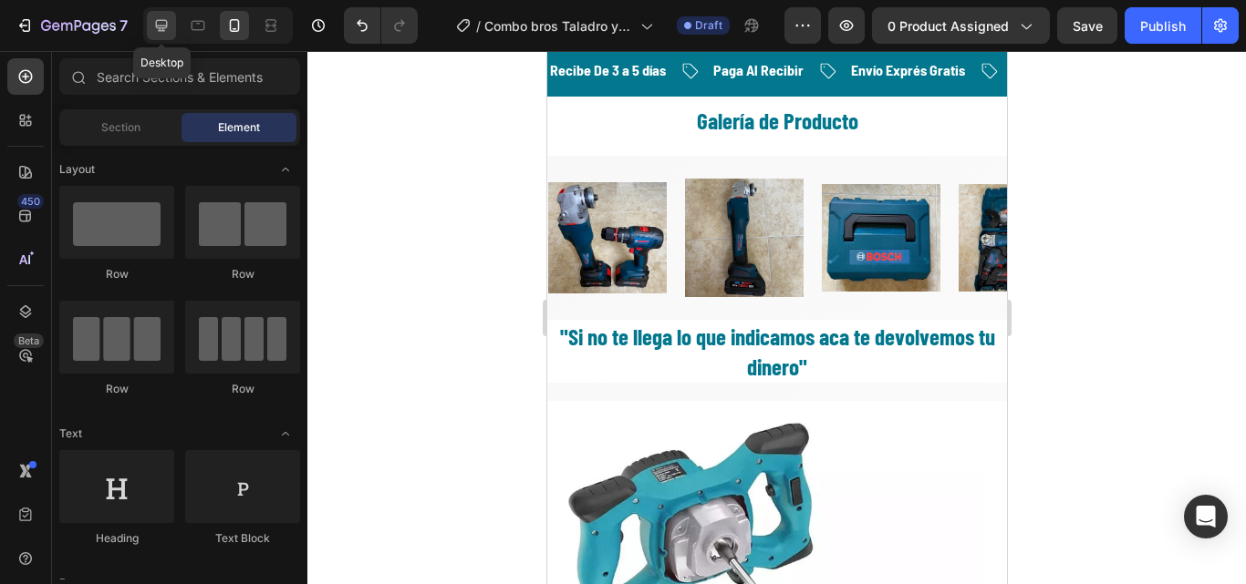
click at [156, 28] on icon at bounding box center [161, 25] width 18 height 18
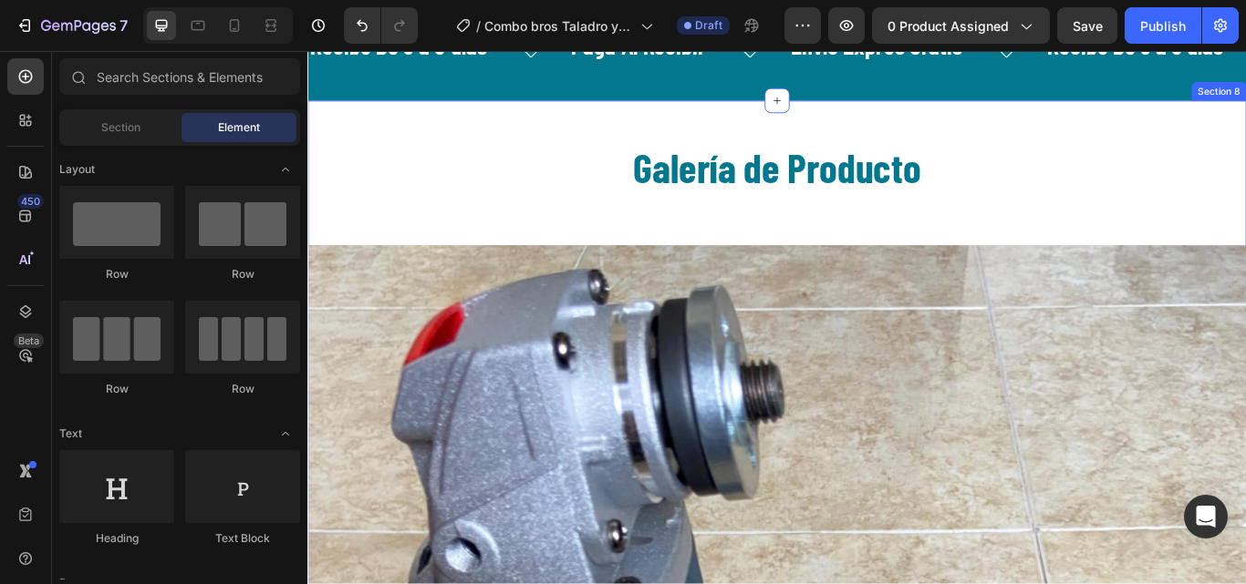
scroll to position [2307, 0]
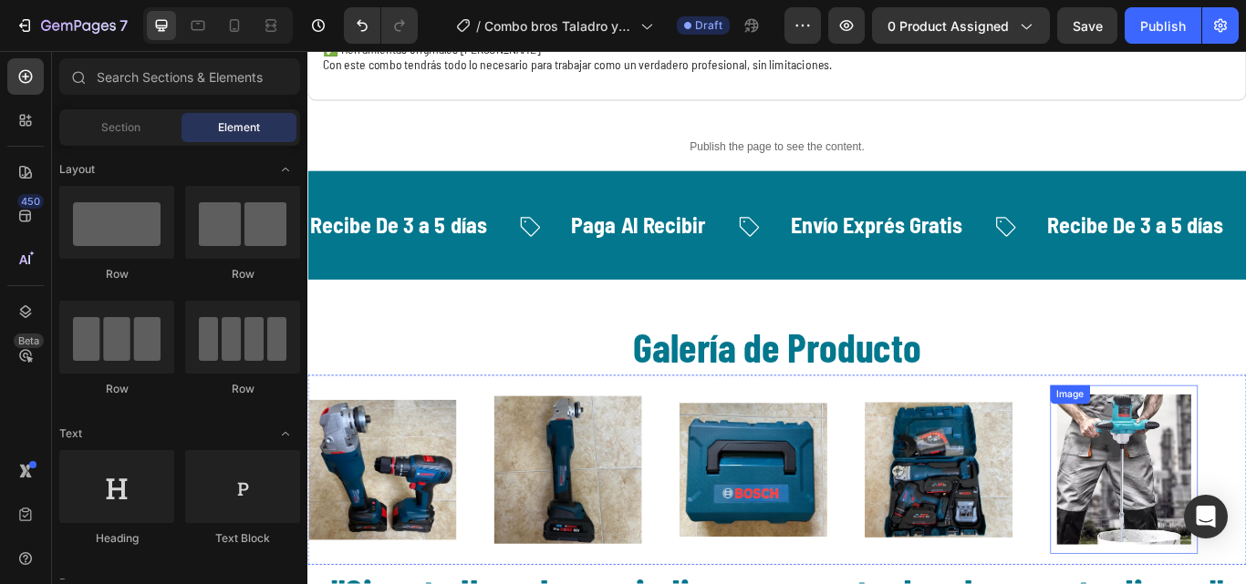
click at [1244, 548] on img at bounding box center [1259, 539] width 172 height 175
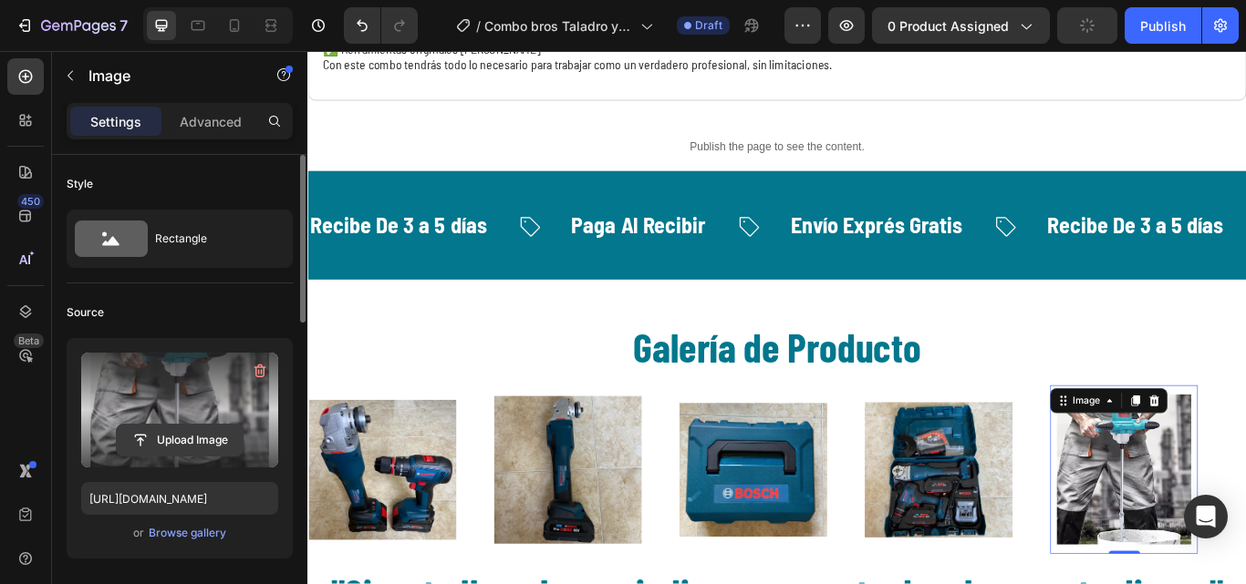
click at [200, 429] on input "file" at bounding box center [180, 440] width 126 height 31
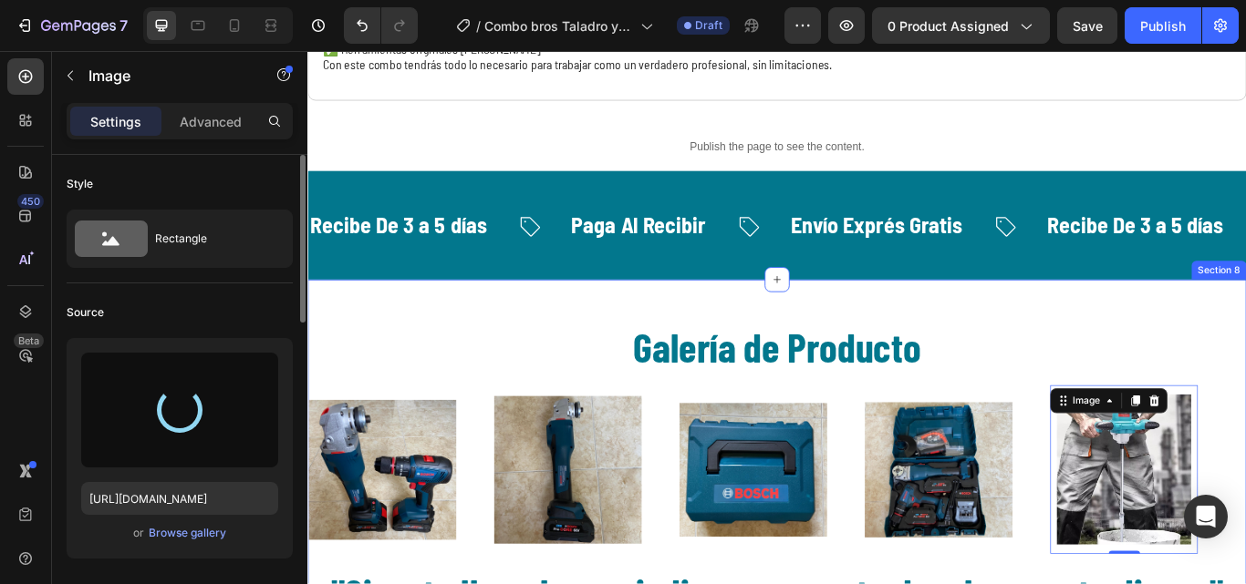
type input "https://cdn.shopify.com/s/files/1/0630/8554/3475/files/gempages_544408532292731…"
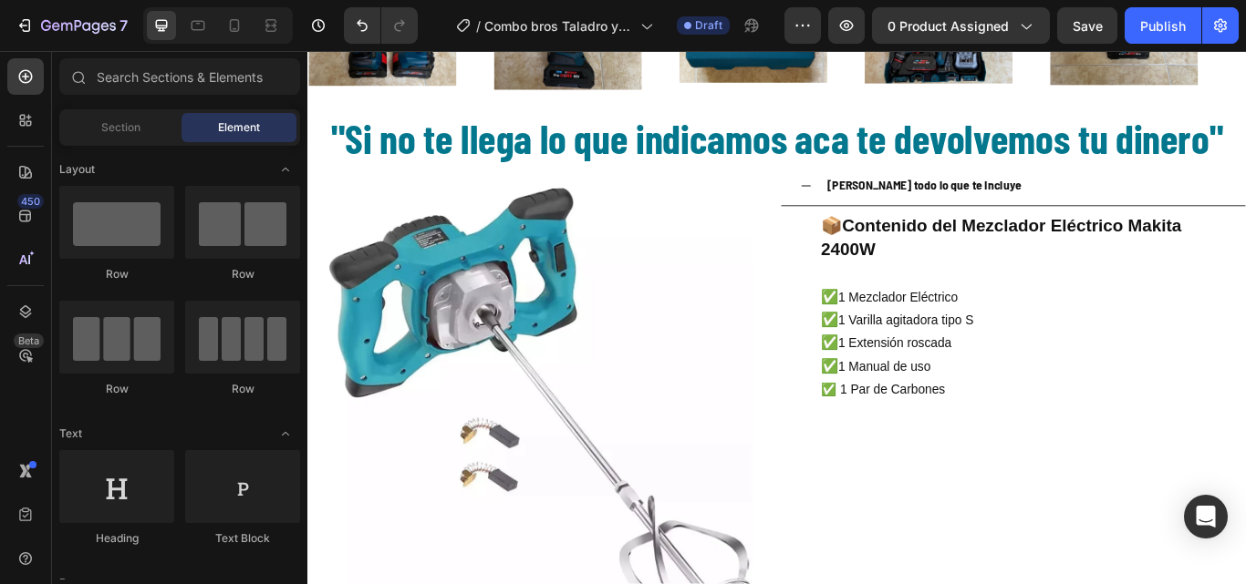
scroll to position [2877, 0]
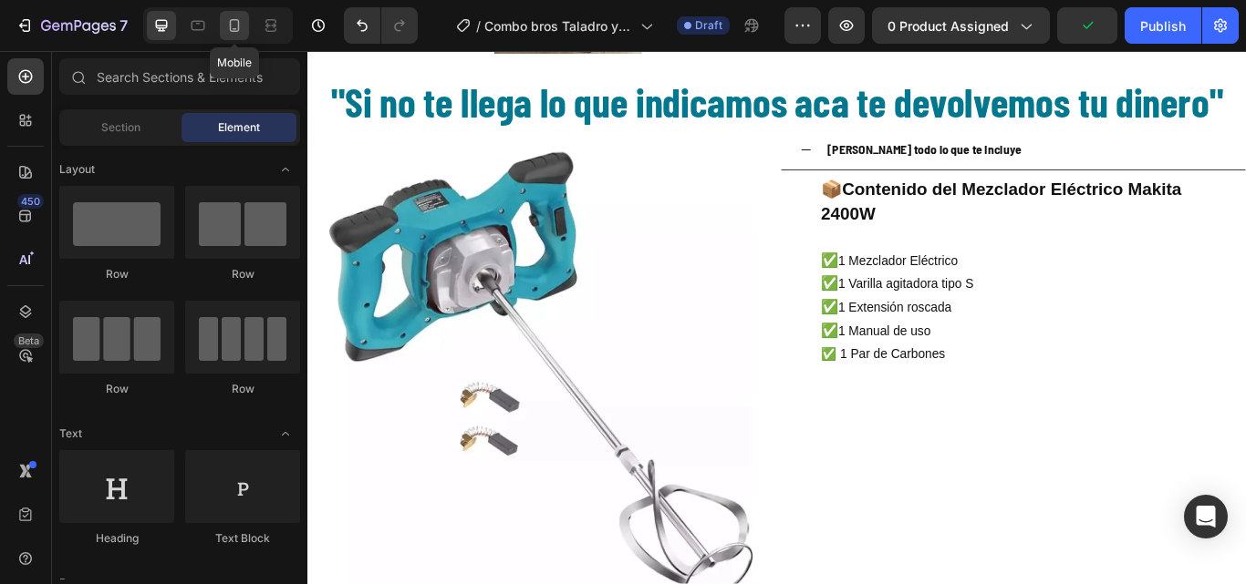
click at [237, 20] on icon at bounding box center [235, 25] width 10 height 13
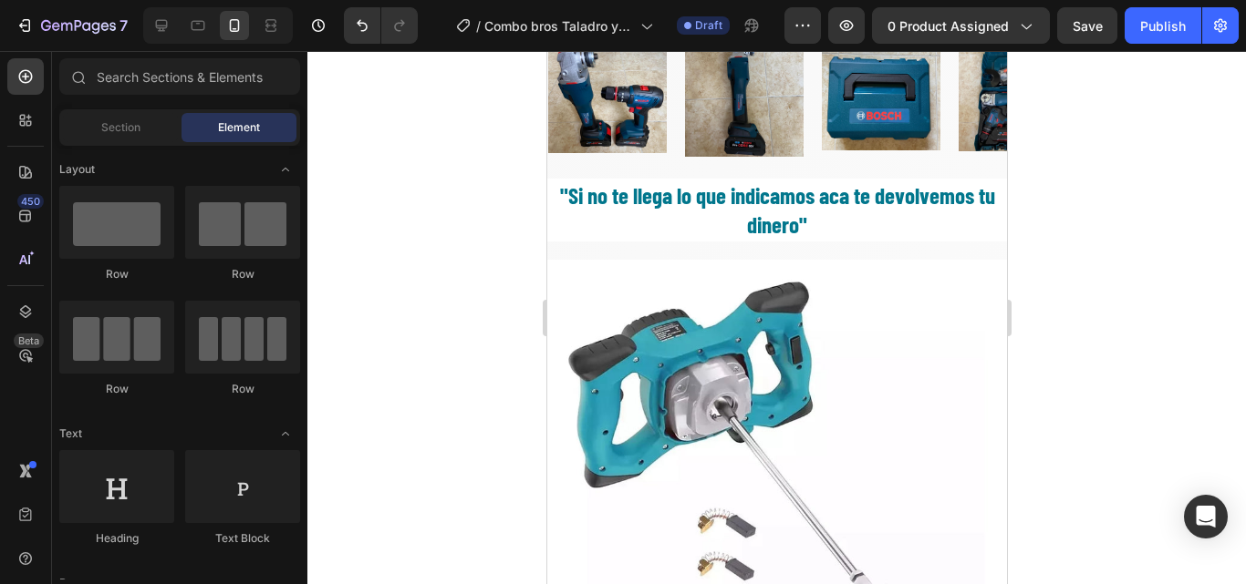
scroll to position [2552, 0]
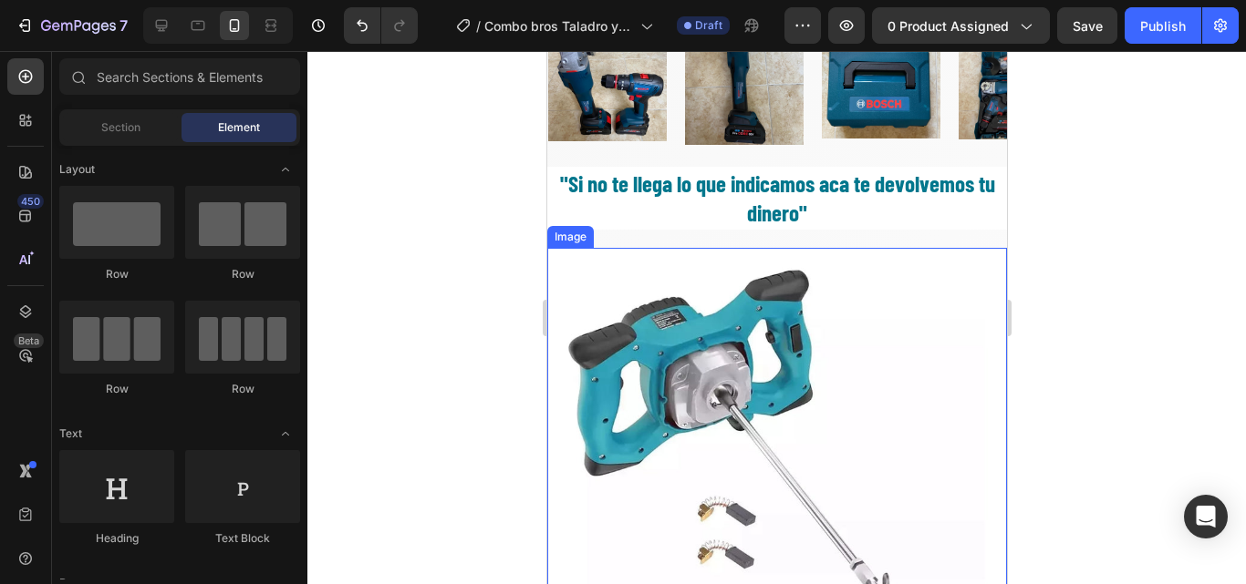
click at [815, 363] on img at bounding box center [776, 493] width 460 height 490
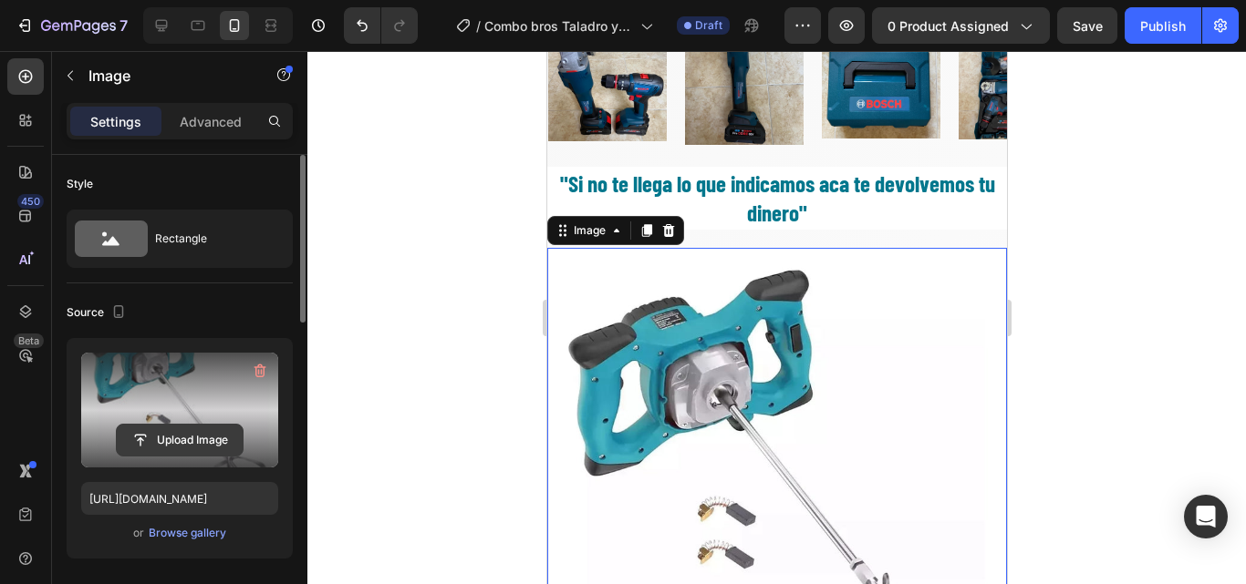
click at [211, 444] on input "file" at bounding box center [180, 440] width 126 height 31
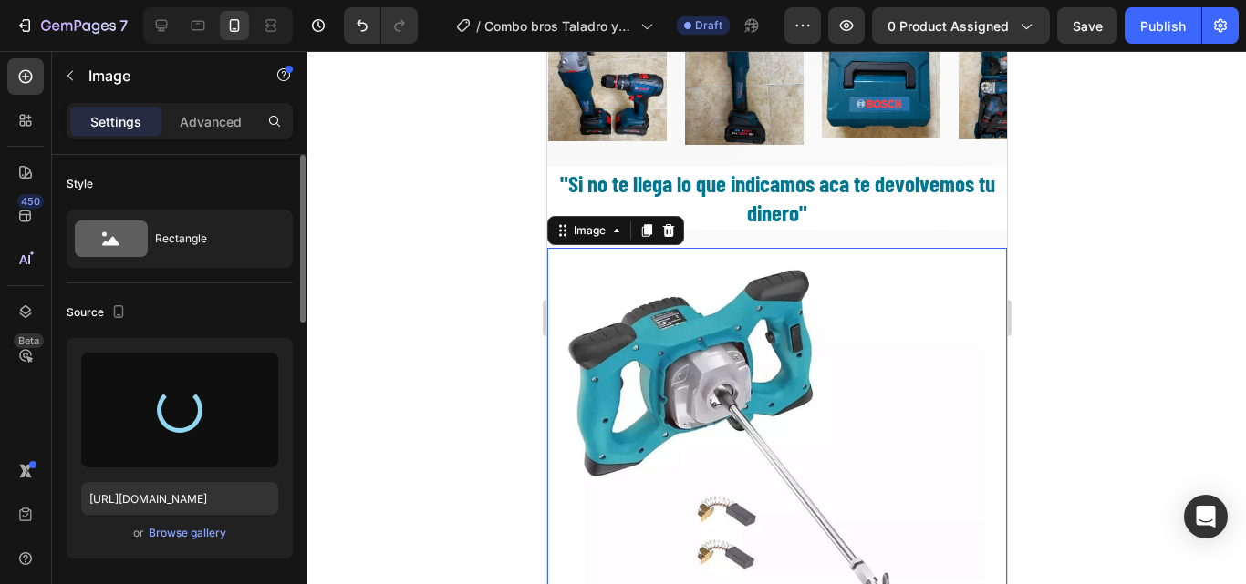
type input "https://cdn.shopify.com/s/files/1/0630/8554/3475/files/gempages_544408532292731…"
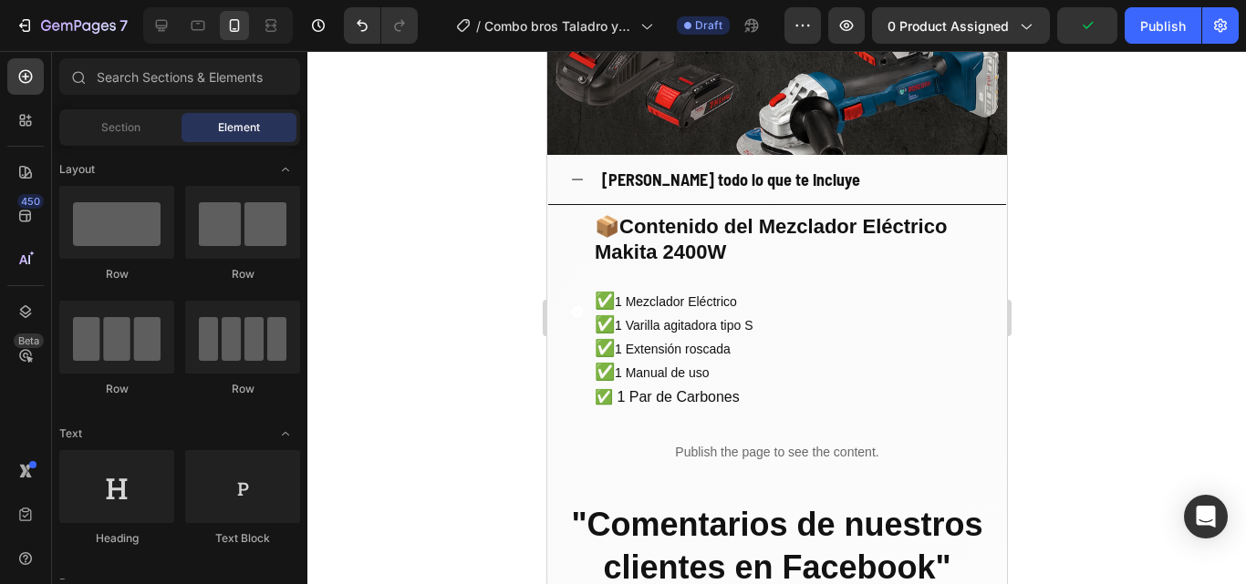
scroll to position [3117, 0]
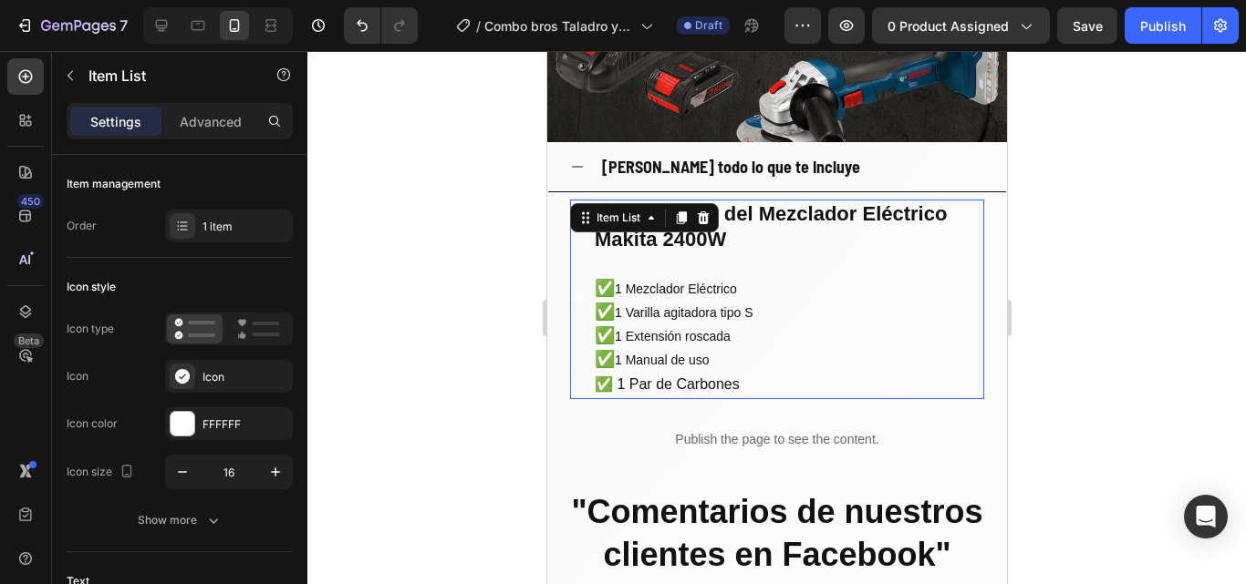
click at [618, 277] on p "✅ 1 Mezclador Eléctrico" at bounding box center [787, 289] width 387 height 24
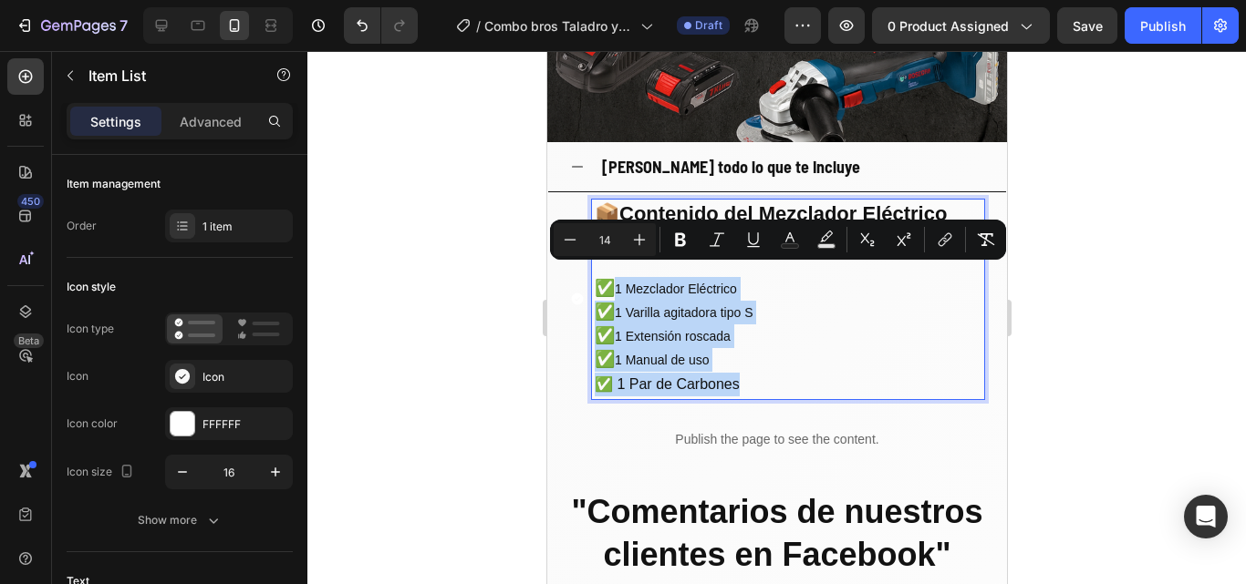
drag, startPoint x: 618, startPoint y: 270, endPoint x: 748, endPoint y: 369, distance: 163.2
click at [748, 369] on div "📦 Contenido del Mezclador Eléctrico Makita 2400W ✅ 1 Mezclador Eléctrico ✅ 1 Va…" at bounding box center [787, 300] width 392 height 200
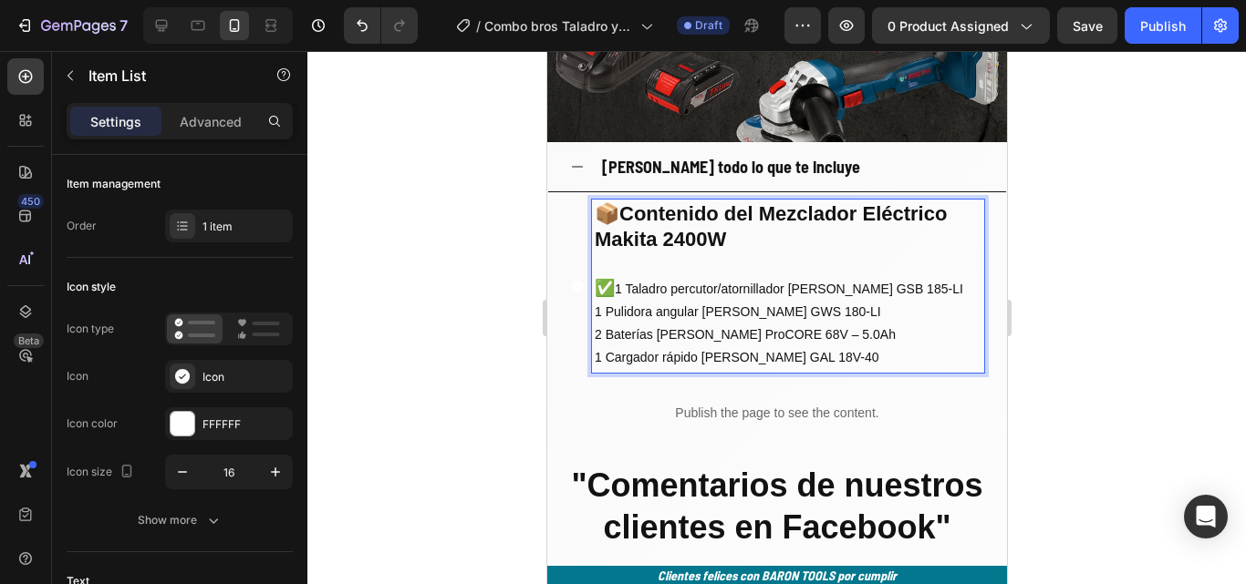
click at [594, 301] on p "1 Pulidora angular Bosch GWS 180-LI" at bounding box center [787, 312] width 387 height 23
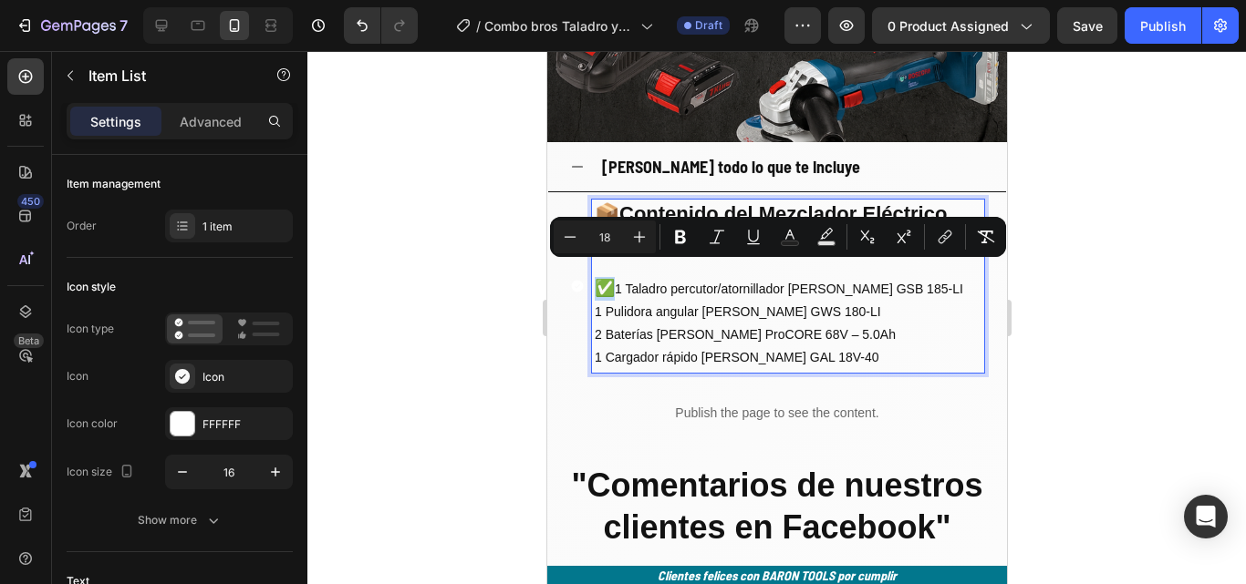
drag, startPoint x: 615, startPoint y: 270, endPoint x: 594, endPoint y: 275, distance: 21.7
click at [594, 279] on span "✅" at bounding box center [604, 288] width 20 height 18
copy span "✅"
click at [594, 301] on p "1 Pulidora angular Bosch GWS 180-LI" at bounding box center [787, 312] width 387 height 23
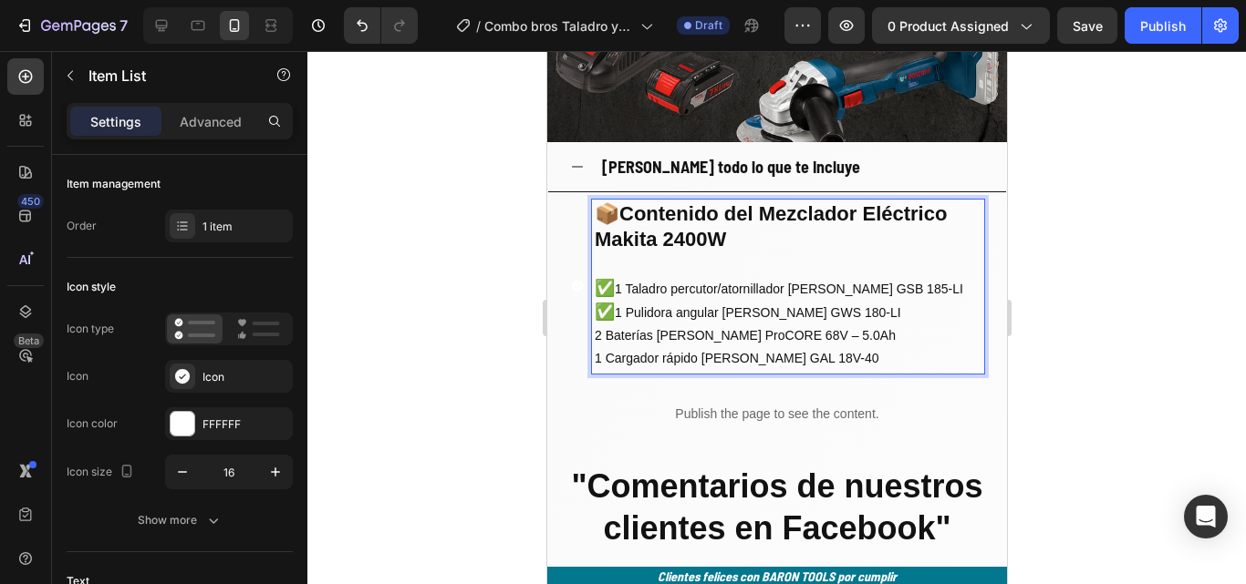
click at [594, 325] on p "2 Baterías Bosch ProCORE 68V – 5.0Ah" at bounding box center [787, 336] width 387 height 23
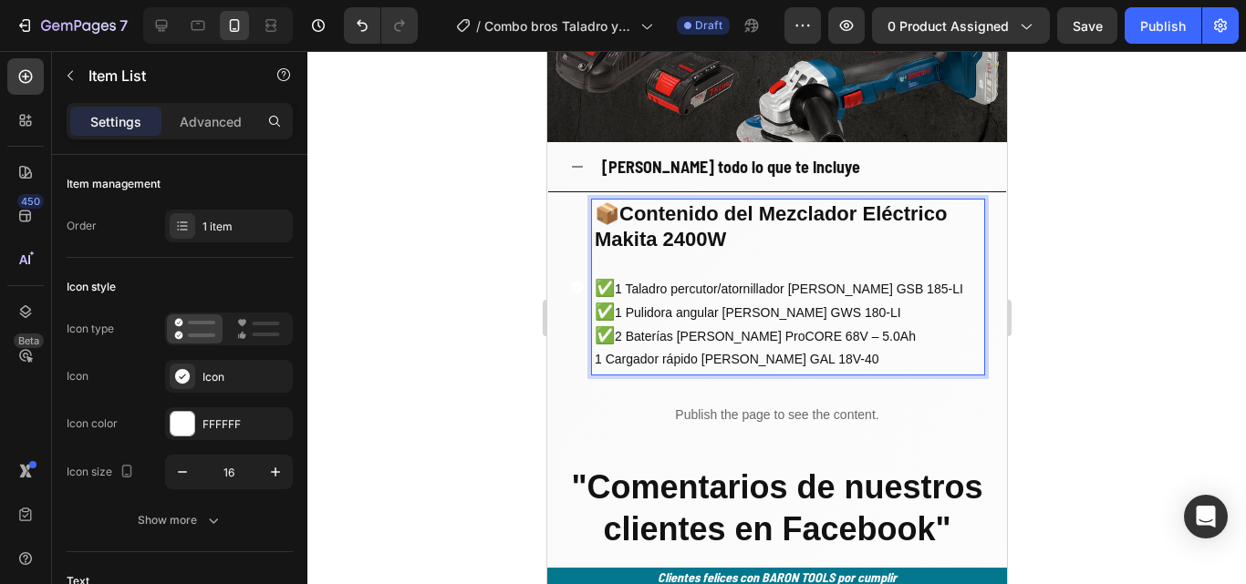
click at [597, 348] on p "1 Cargador rápido Bosch GAL 18V-40" at bounding box center [787, 359] width 387 height 23
click at [594, 348] on p "1 Cargador rápido Bosch GAL 18V-40" at bounding box center [787, 359] width 387 height 23
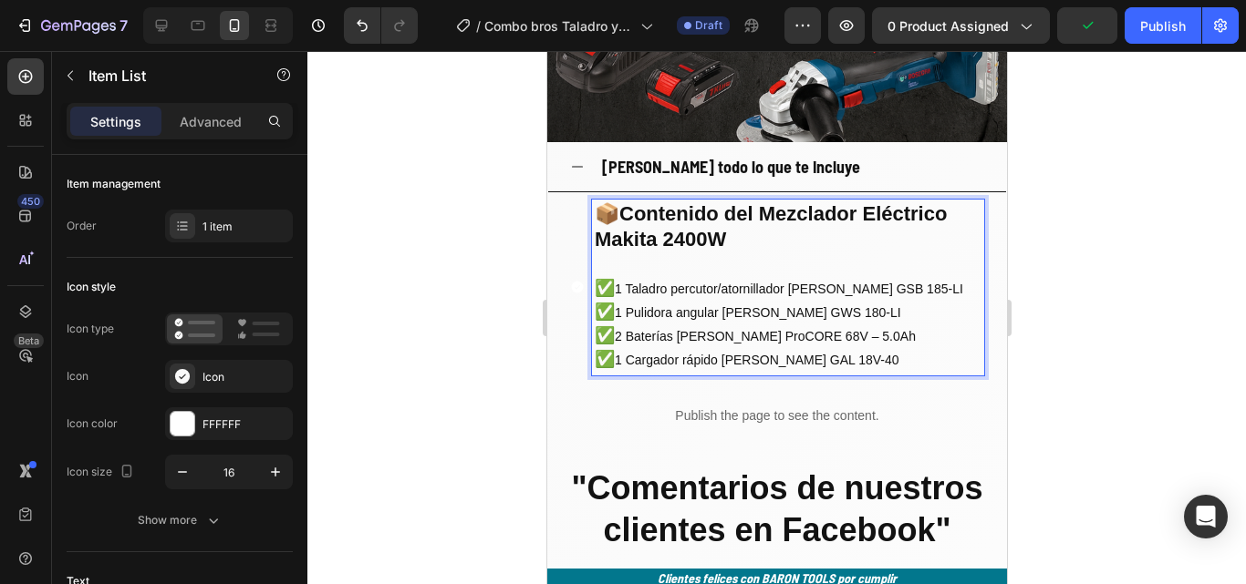
click at [840, 353] on p "✅ 1 Cargador rápido Bosch GAL 18V-40" at bounding box center [787, 360] width 387 height 24
click at [801, 348] on p "✅ 1 Cargador rápido Bosch GAL 18V-40" at bounding box center [787, 360] width 387 height 24
click at [832, 348] on p "✅ 1 Cargador rápido Bosch GAL 68V-40" at bounding box center [787, 360] width 387 height 24
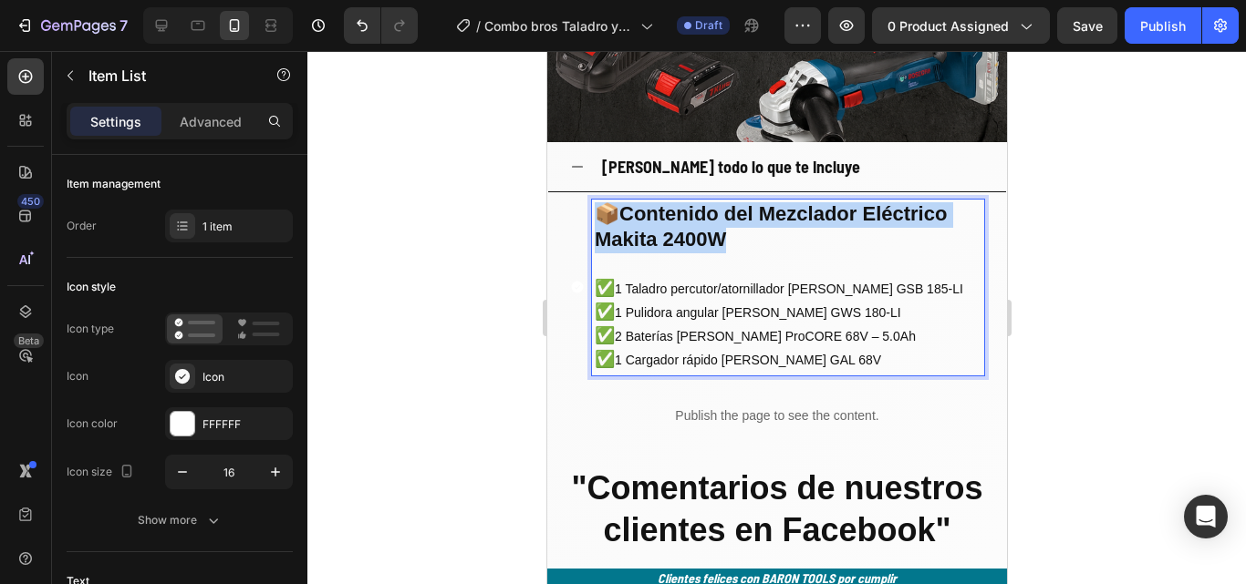
drag, startPoint x: 757, startPoint y: 236, endPoint x: 596, endPoint y: 203, distance: 163.8
click at [596, 203] on p "📦 Contenido del Mezclador Eléctrico Makita 2400W" at bounding box center [787, 227] width 387 height 51
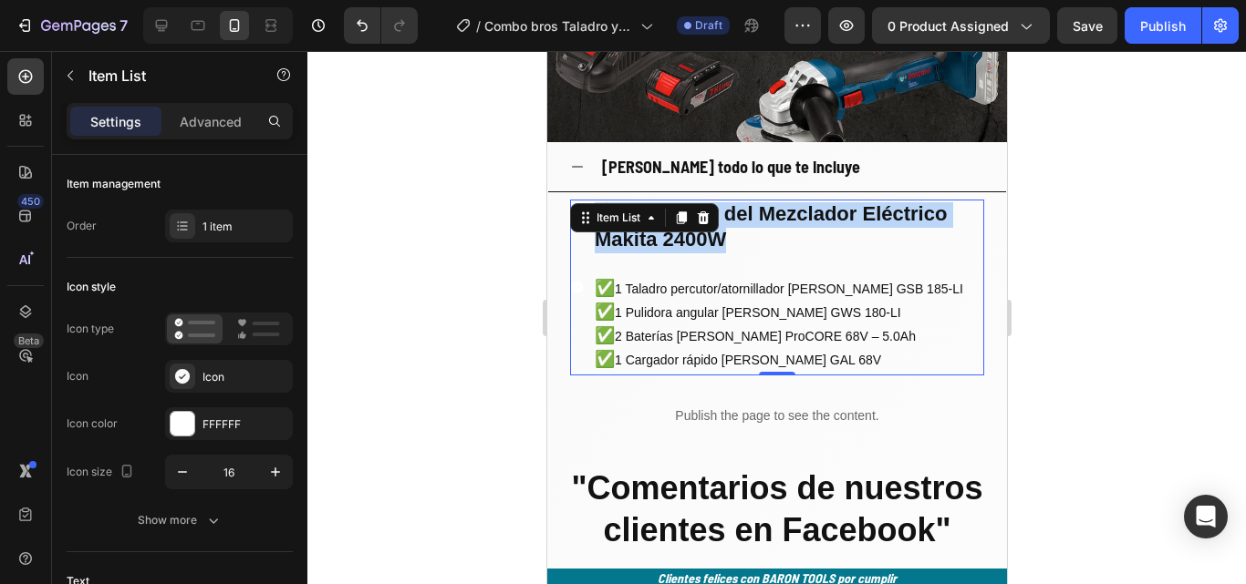
drag, startPoint x: 580, startPoint y: 230, endPoint x: 597, endPoint y: 244, distance: 22.6
click at [597, 244] on div "📦 Contenido del Mezclador Eléctrico Makita 2400W ✅ 1 Taladro percutor/atornilla…" at bounding box center [776, 287] width 414 height 175
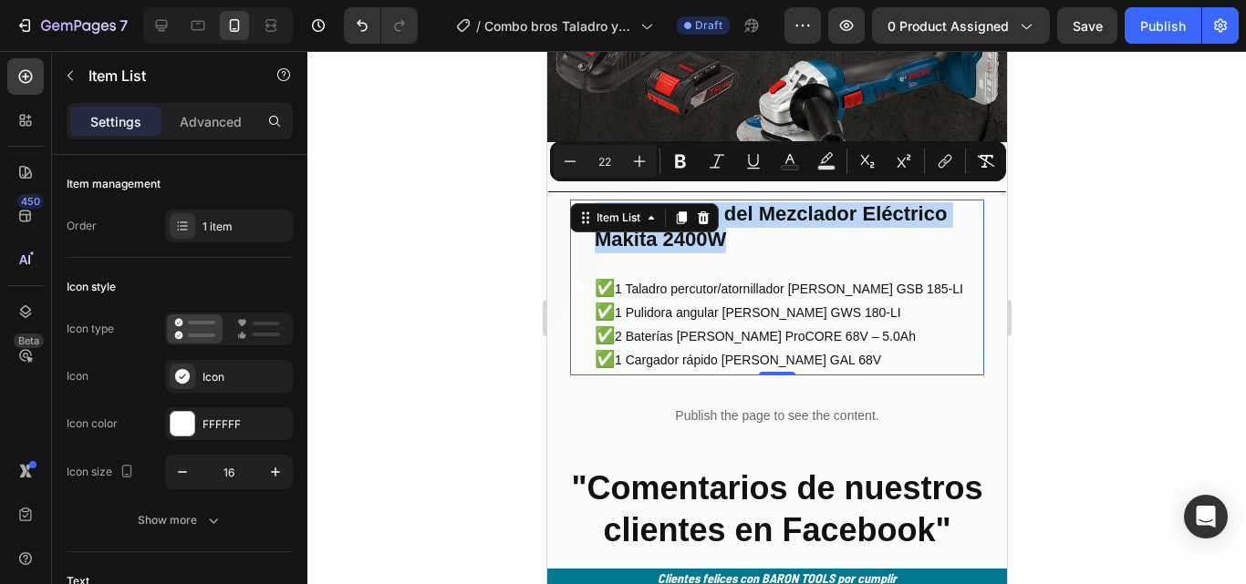
click at [597, 253] on p "Rich Text Editor. Editing area: main" at bounding box center [787, 264] width 387 height 23
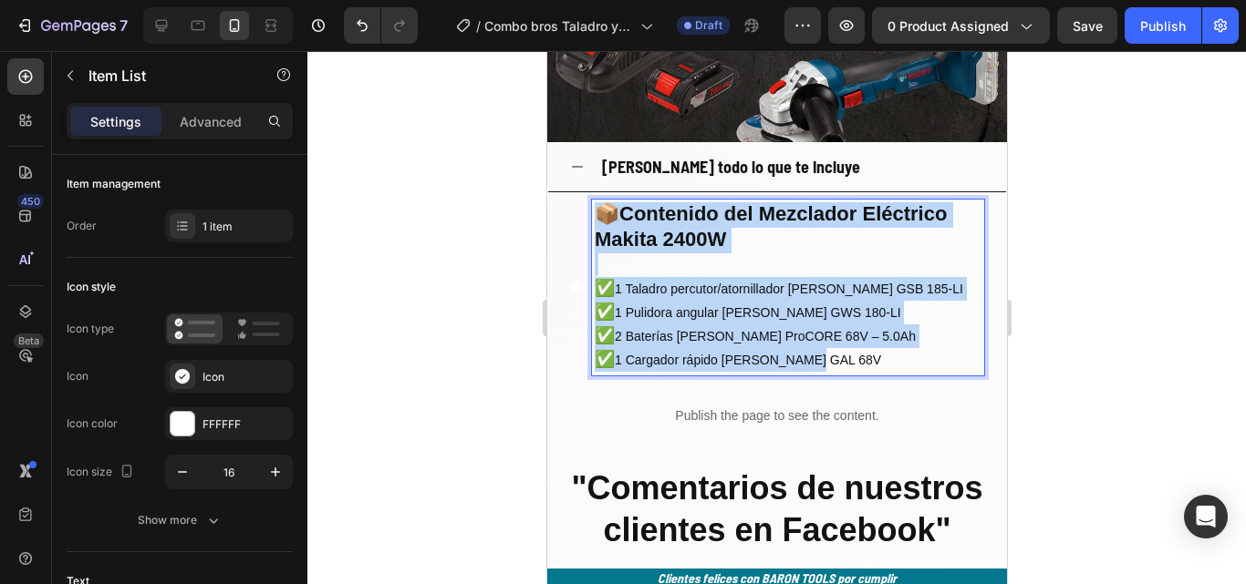
drag, startPoint x: 594, startPoint y: 194, endPoint x: 833, endPoint y: 346, distance: 284.1
click at [833, 346] on div "📦 Contenido del Mezclador Eléctrico Makita 2400W ✅ 1 Taladro percutor/atornilla…" at bounding box center [787, 287] width 392 height 175
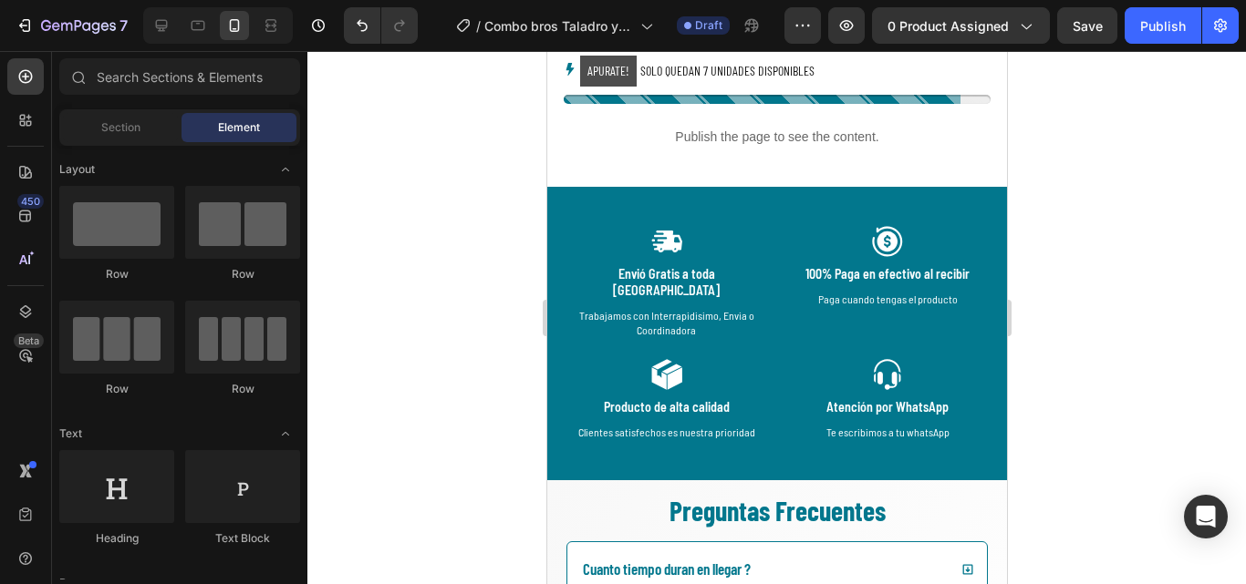
scroll to position [5672, 0]
